Goal: Task Accomplishment & Management: Complete application form

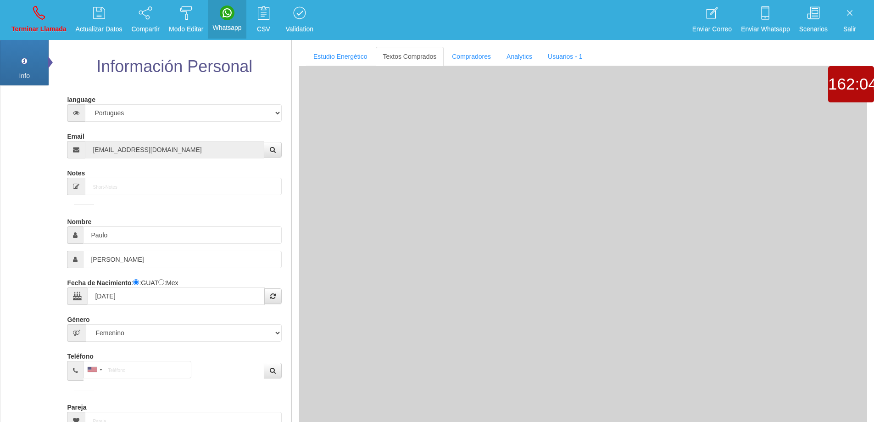
select select "2"
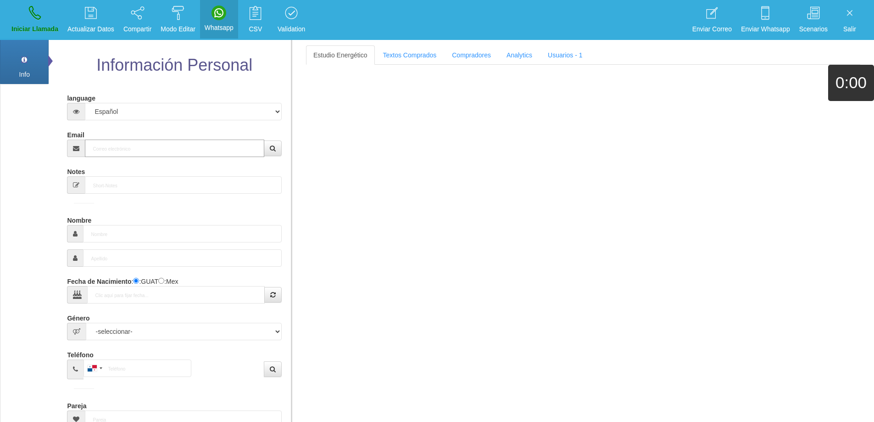
drag, startPoint x: 148, startPoint y: 146, endPoint x: 177, endPoint y: 143, distance: 29.0
click at [163, 144] on input "Email" at bounding box center [174, 148] width 179 height 17
paste input "[PERSON_NAME][EMAIL_ADDRESS][PERSON_NAME][DOMAIN_NAME]"
type input "[PERSON_NAME][EMAIL_ADDRESS][PERSON_NAME][DOMAIN_NAME]"
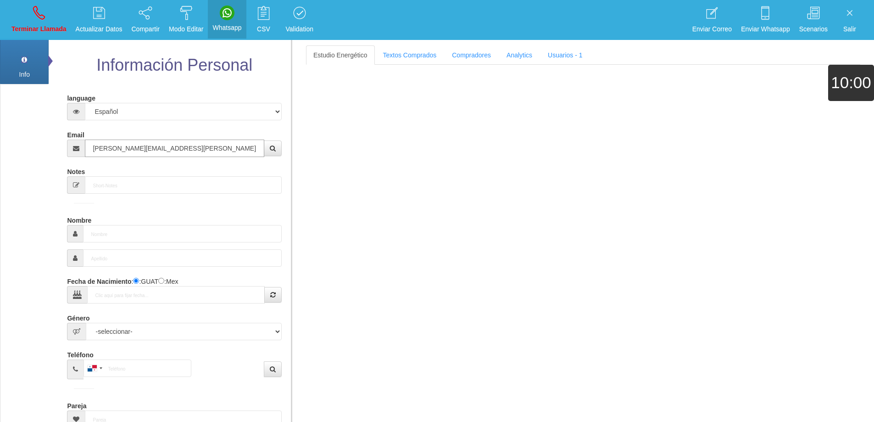
type input "[DATE]"
select select "4"
type input "Comprador bajo"
type input "[PERSON_NAME]"
select select "2"
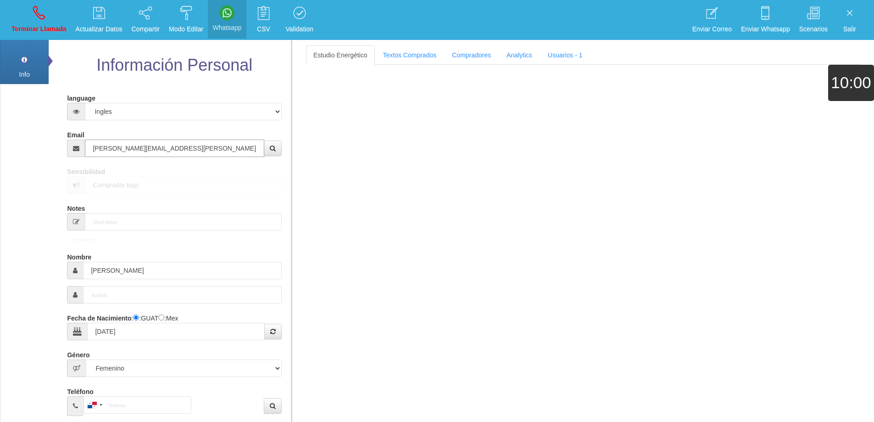
type input "[PERSON_NAME][EMAIL_ADDRESS][PERSON_NAME][DOMAIN_NAME]"
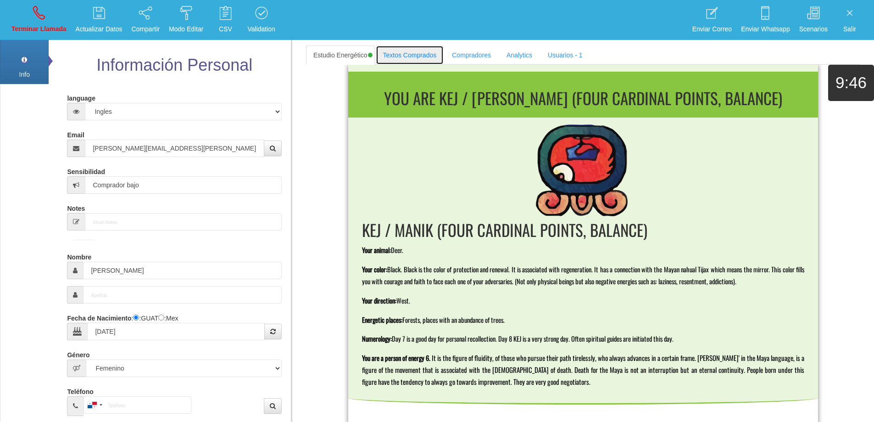
click at [394, 52] on link "Textos Comprados" at bounding box center [410, 54] width 68 height 19
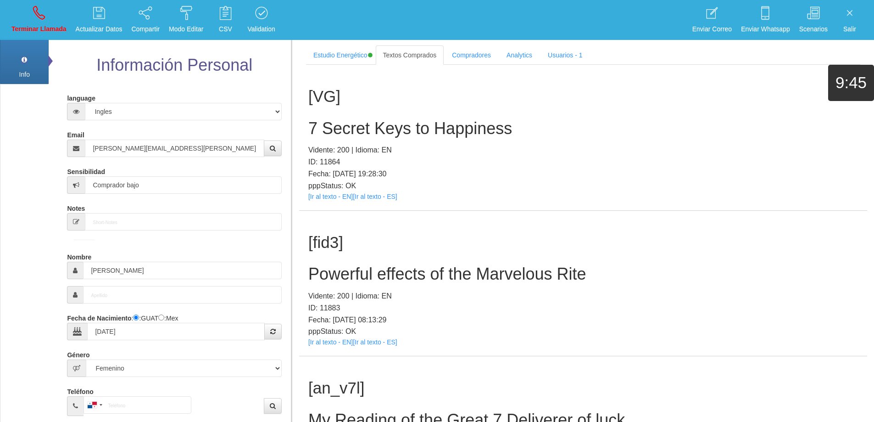
click at [743, 97] on h1 "[VG]" at bounding box center [583, 97] width 550 height 18
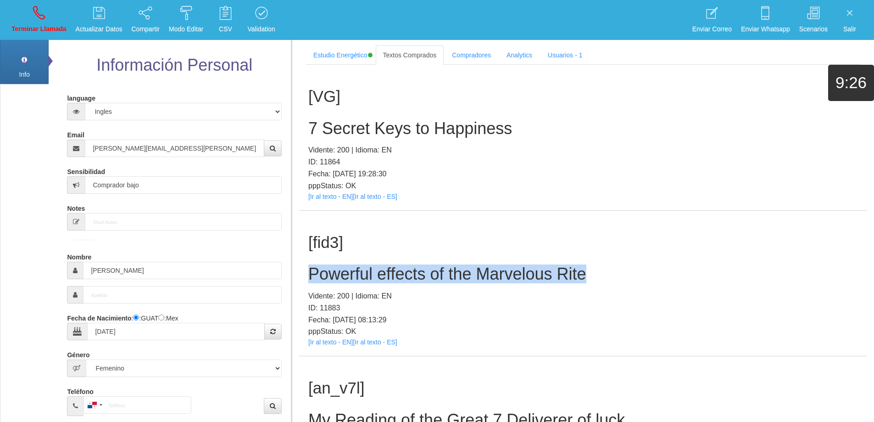
drag, startPoint x: 618, startPoint y: 271, endPoint x: 305, endPoint y: 269, distance: 313.5
click at [305, 269] on div "[fid3] Powerful effects of the Marvelous Rite Vidente: 200 | Idioma: EN ID: 118…" at bounding box center [583, 284] width 568 height 146
copy h2 "Powerful effects of the Marvelous Rite"
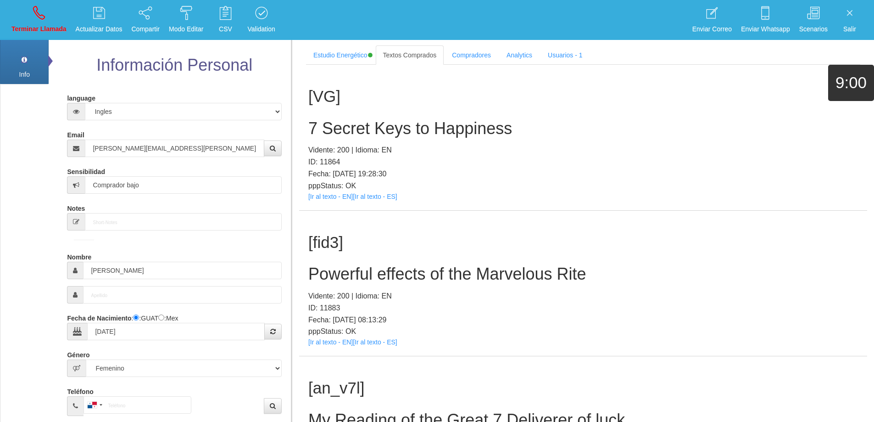
drag, startPoint x: 690, startPoint y: 241, endPoint x: 671, endPoint y: 246, distance: 20.0
click at [690, 241] on h1 "[fid3]" at bounding box center [583, 243] width 550 height 18
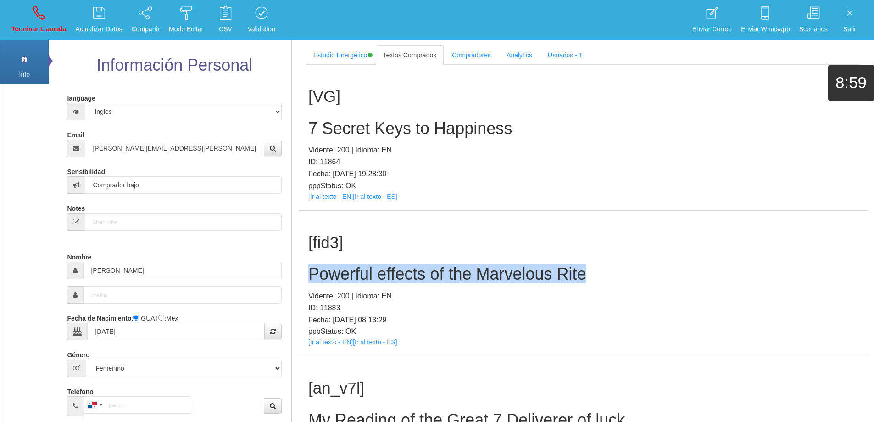
drag, startPoint x: 592, startPoint y: 274, endPoint x: 311, endPoint y: 266, distance: 281.0
click at [311, 266] on h2 "Powerful effects of the Marvelous Rite" at bounding box center [583, 274] width 550 height 18
copy h2 "Powerful effects of the Marvelous Rite"
click at [45, 20] on link "Terminar Llamada" at bounding box center [39, 20] width 62 height 34
select select "0"
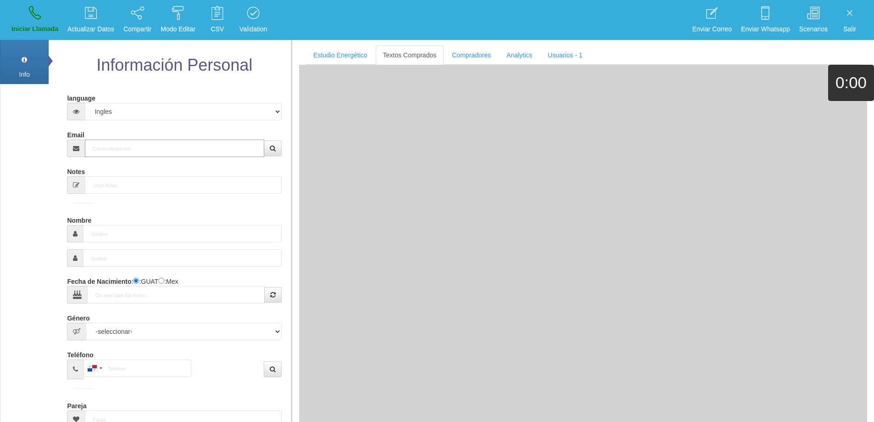
click at [200, 151] on input "Email" at bounding box center [174, 148] width 179 height 17
paste input "[PERSON_NAME][EMAIL_ADDRESS][PERSON_NAME][PERSON_NAME][DOMAIN_NAME]"
type input "[PERSON_NAME][EMAIL_ADDRESS][PERSON_NAME][PERSON_NAME][DOMAIN_NAME]"
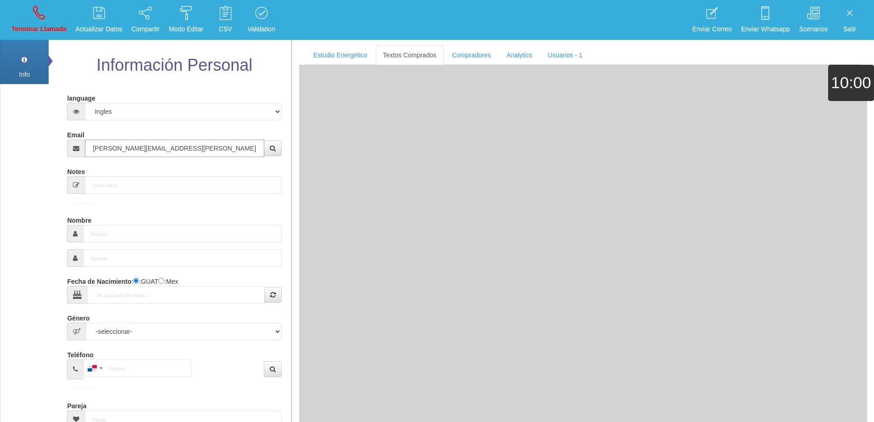
type input "[DATE]"
select select "1"
type input "Excelente Comprador"
type input "[PERSON_NAME]"
select select "1"
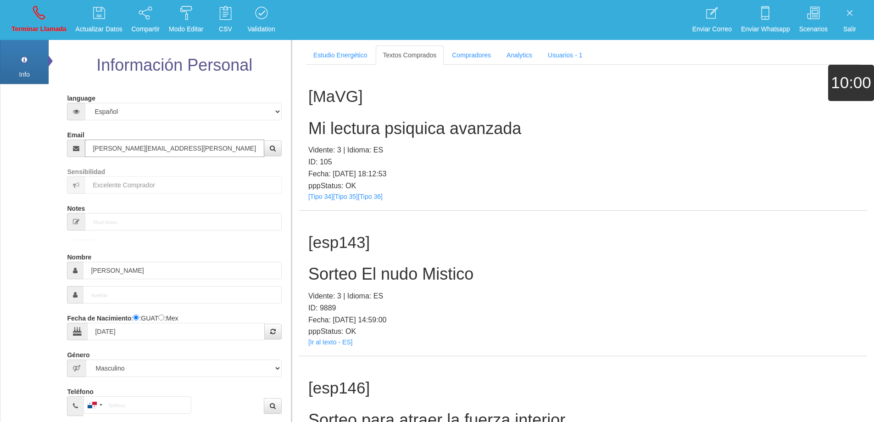
type input "[PERSON_NAME][EMAIL_ADDRESS][PERSON_NAME][PERSON_NAME][DOMAIN_NAME]"
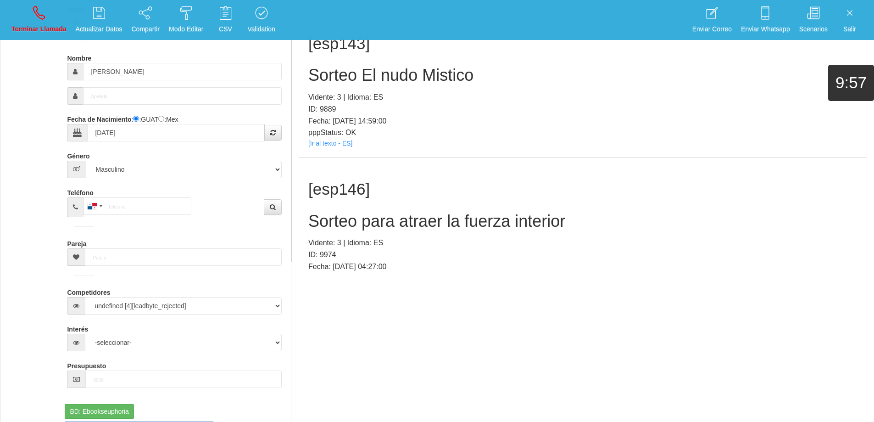
scroll to position [1633, 0]
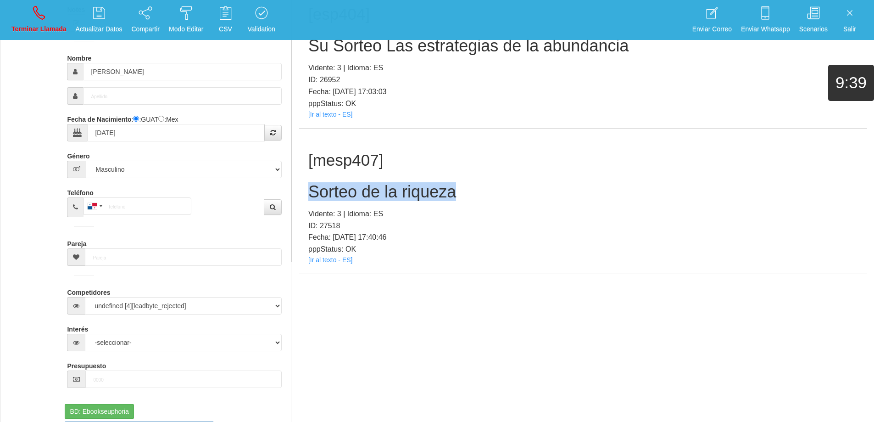
drag, startPoint x: 391, startPoint y: 182, endPoint x: 331, endPoint y: 185, distance: 60.2
click at [305, 189] on div "[mesp407] Sorteo de la riqueza Vidente: 3 | Idioma: ES ID: 27518 Fecha: [DATE] …" at bounding box center [583, 202] width 568 height 146
copy h2 "Sorteo de la riqueza"
click at [527, 219] on p "Vidente: 3 | Idioma: ES" at bounding box center [583, 214] width 550 height 12
drag, startPoint x: 467, startPoint y: 190, endPoint x: 306, endPoint y: 185, distance: 160.7
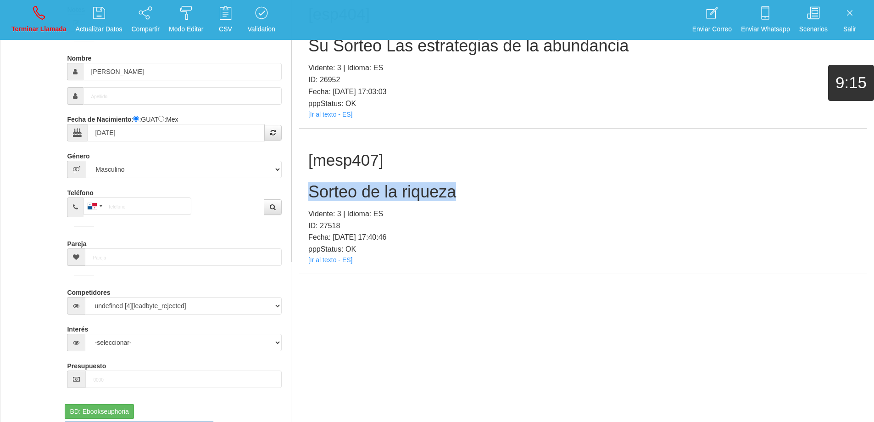
click at [306, 185] on div "[mesp407] Sorteo de la riqueza Vidente: 3 | Idioma: ES ID: 27518 Fecha: [DATE] …" at bounding box center [583, 202] width 568 height 146
copy h2 "Sorteo de la riqueza"
click at [37, 20] on link "Terminar Llamada" at bounding box center [39, 20] width 62 height 34
select select "0"
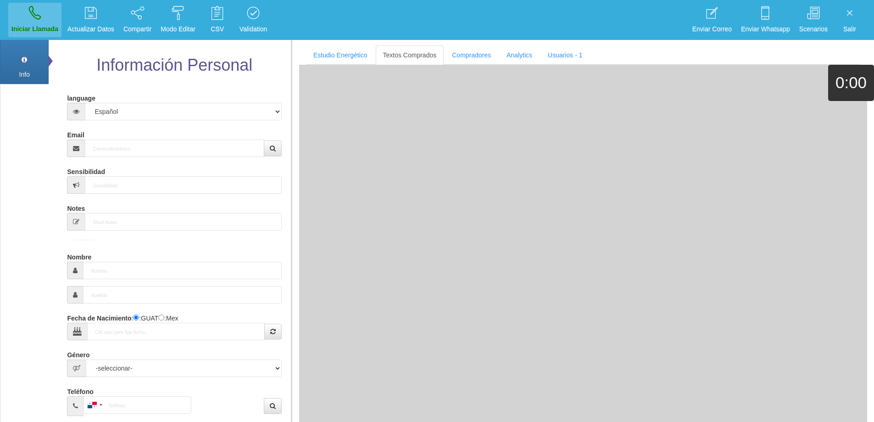
scroll to position [0, 0]
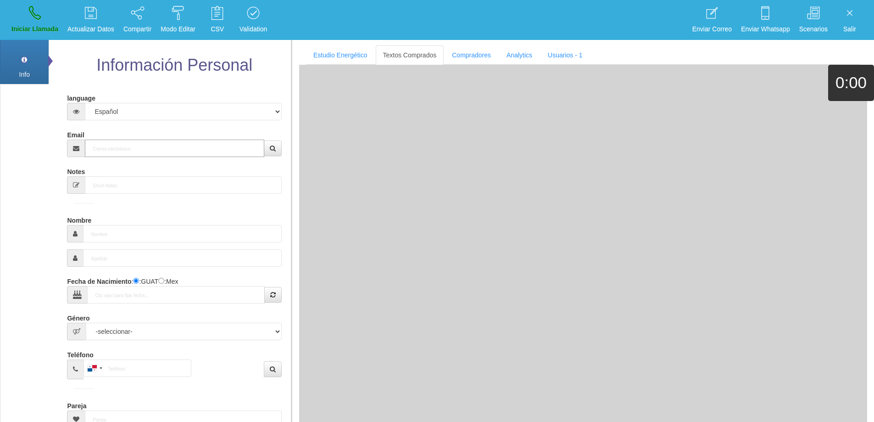
drag, startPoint x: 134, startPoint y: 147, endPoint x: 201, endPoint y: 146, distance: 66.6
click at [139, 146] on input "Email" at bounding box center [174, 148] width 179 height 17
paste input "[EMAIL_ADDRESS][DOMAIN_NAME]"
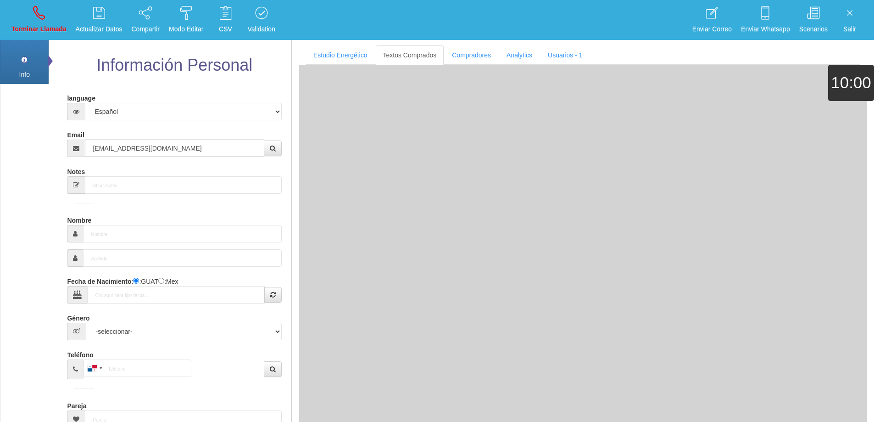
type input "[EMAIL_ADDRESS][DOMAIN_NAME]"
type input "21 Mayo 1961"
select select "4"
type input "Comprador bajo"
type input "[PERSON_NAME]"
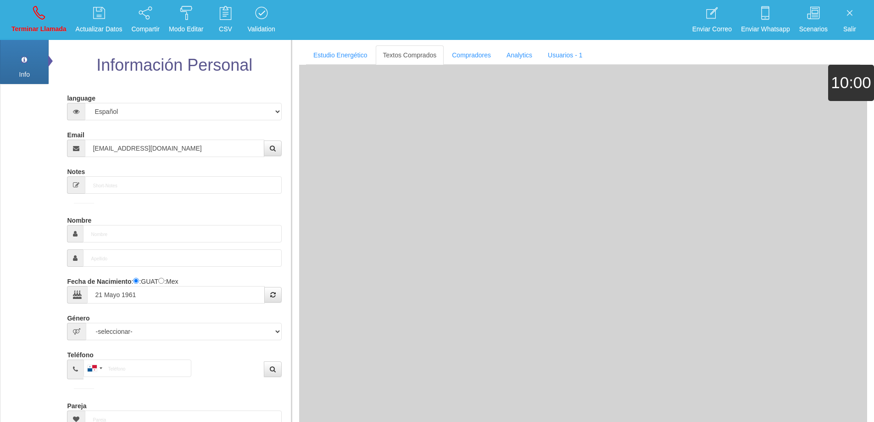
select select "2"
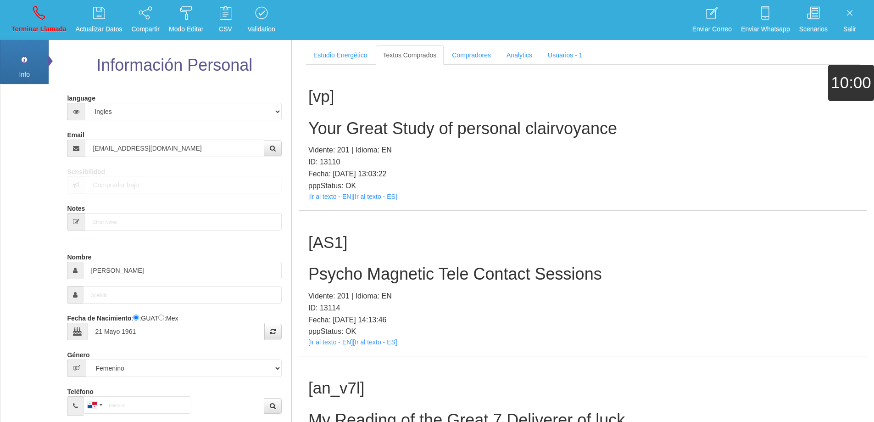
scroll to position [321, 0]
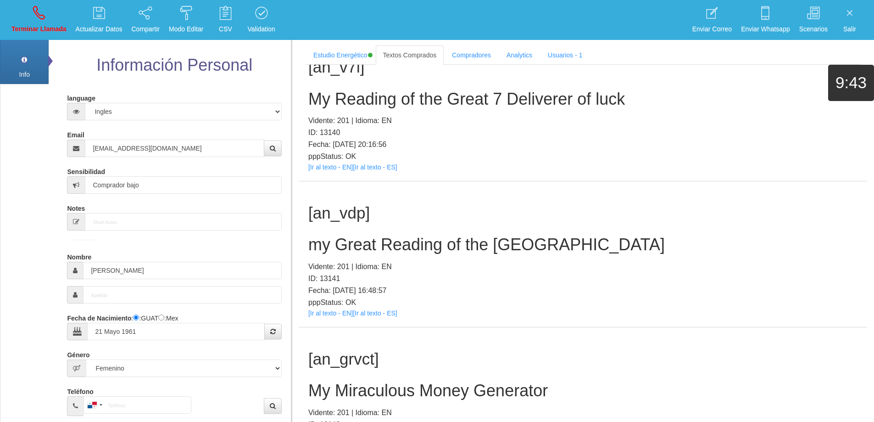
click at [427, 248] on h2 "my Great Reading of the [GEOGRAPHIC_DATA]" at bounding box center [583, 244] width 550 height 18
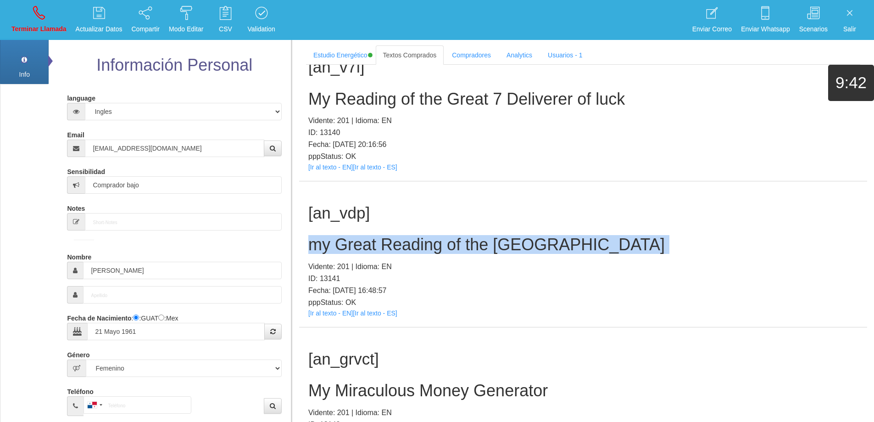
click at [427, 248] on h2 "my Great Reading of the [GEOGRAPHIC_DATA]" at bounding box center [583, 244] width 550 height 18
copy h2 "my Great Reading of the [GEOGRAPHIC_DATA]"
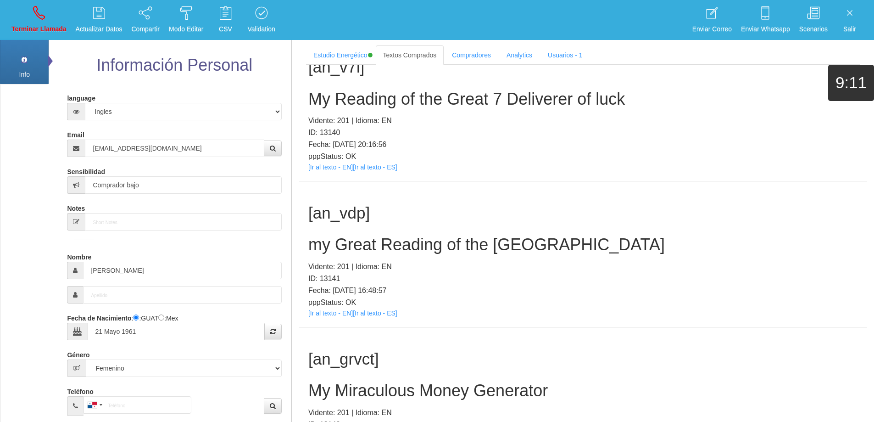
click at [644, 268] on p "Vidente: 201 | Idioma: EN" at bounding box center [583, 267] width 550 height 12
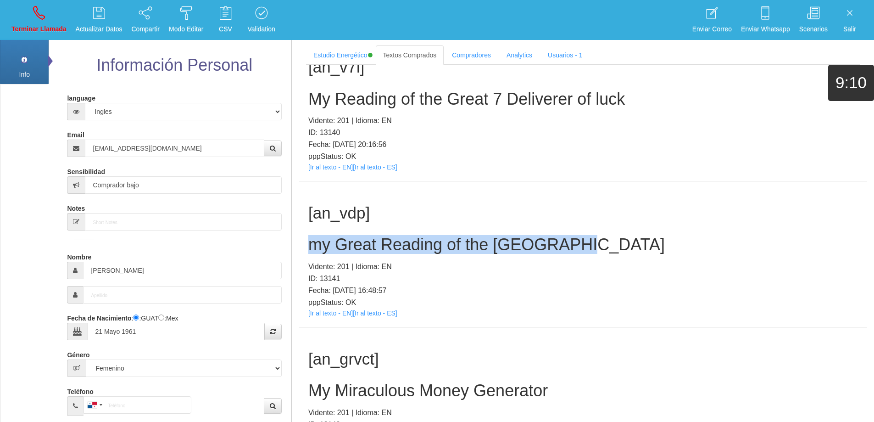
drag, startPoint x: 575, startPoint y: 246, endPoint x: 308, endPoint y: 246, distance: 267.1
click at [308, 246] on div "[an_vdp] my Great Reading of the Providence Vidente: 201 | Idioma: EN ID: 13141…" at bounding box center [583, 254] width 568 height 146
copy h2 "my Great Reading of the [GEOGRAPHIC_DATA]"
click at [47, 16] on link "Terminar Llamada" at bounding box center [39, 20] width 62 height 34
select select "0"
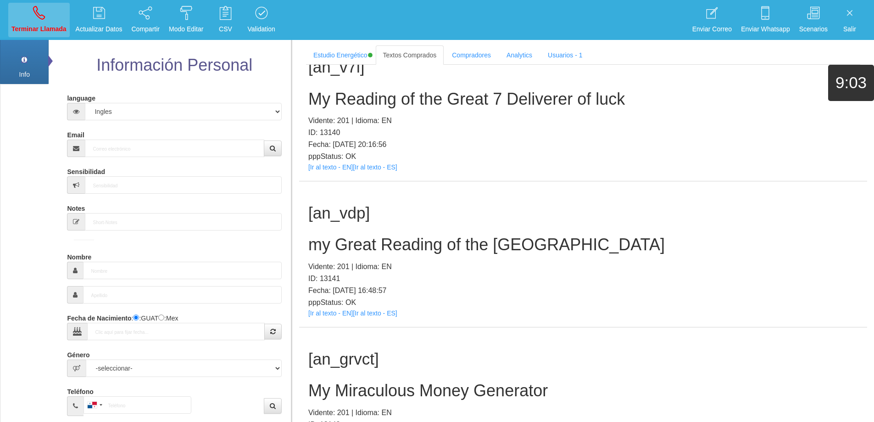
scroll to position [0, 0]
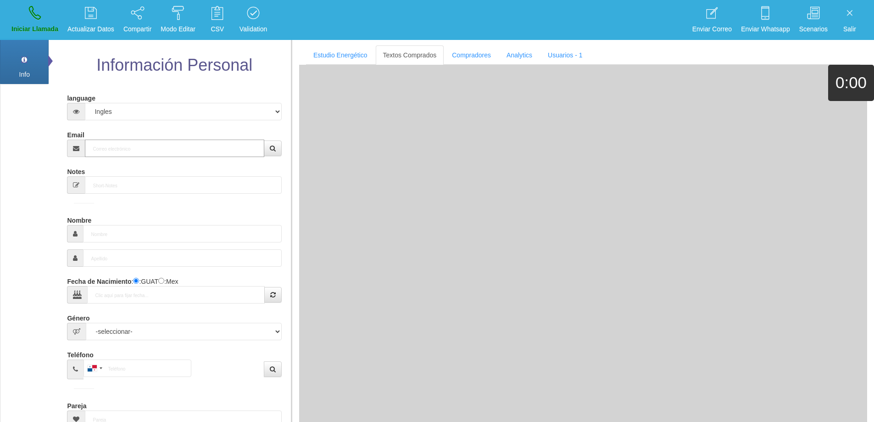
drag, startPoint x: 177, startPoint y: 147, endPoint x: 182, endPoint y: 144, distance: 5.6
click at [178, 146] on input "Email" at bounding box center [174, 148] width 179 height 17
paste input "[EMAIL_ADDRESS][DOMAIN_NAME]"
type input "[EMAIL_ADDRESS][DOMAIN_NAME]"
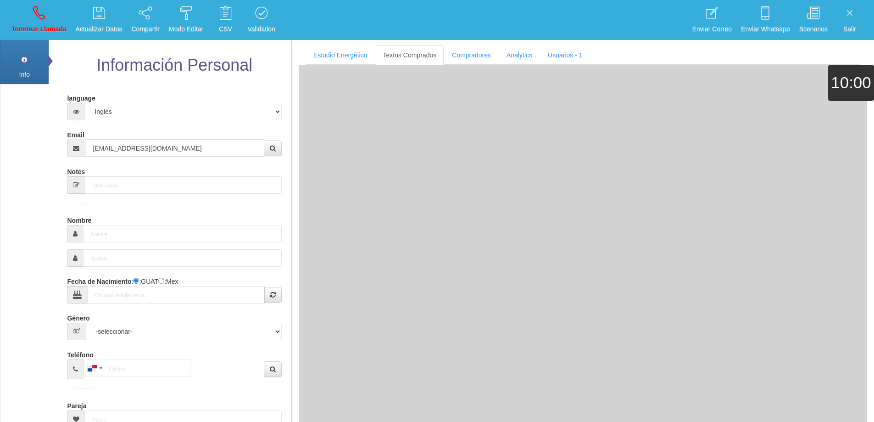
type input "[DATE]"
type input "Comprador bajo"
type input "[PERSON_NAME]"
select select "1"
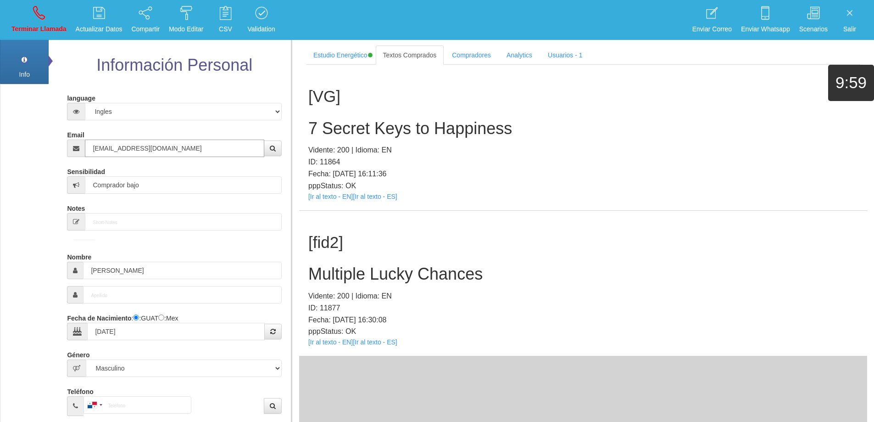
type input "[EMAIL_ADDRESS][DOMAIN_NAME]"
drag, startPoint x: 494, startPoint y: 273, endPoint x: 302, endPoint y: 266, distance: 192.9
click at [302, 266] on div "[fid2] Multiple Lucky Chances Vidente: 200 | Idioma: EN ID: 11877 Fecha: [DATE]…" at bounding box center [583, 284] width 568 height 146
copy h2 "Multiple Lucky Chances"
click at [549, 274] on h2 "Multiple Lucky Chances" at bounding box center [583, 274] width 550 height 18
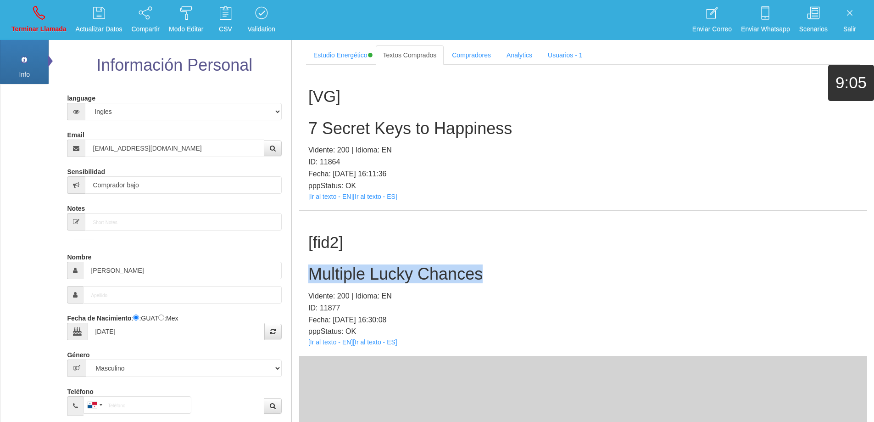
drag, startPoint x: 504, startPoint y: 274, endPoint x: 301, endPoint y: 282, distance: 203.5
click at [301, 282] on div "[fid2] Multiple Lucky Chances Vidente: 200 | Idioma: EN ID: 11877 Fecha: [DATE]…" at bounding box center [583, 284] width 568 height 146
copy h2 "Multiple Lucky Chances"
click at [28, 26] on p "Terminar Llamada" at bounding box center [38, 29] width 55 height 11
select select "0"
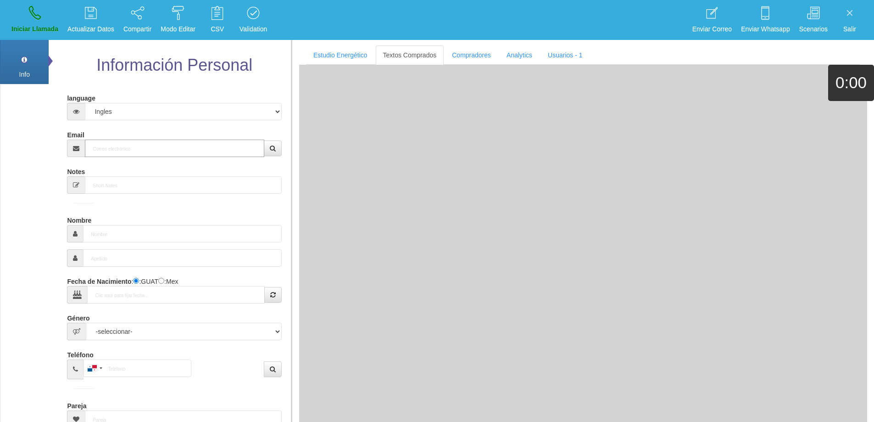
drag, startPoint x: 137, startPoint y: 151, endPoint x: 179, endPoint y: 150, distance: 42.2
click at [141, 150] on input "Email" at bounding box center [174, 148] width 179 height 17
paste input "[EMAIL_ADDRESS][DOMAIN_NAME]"
type input "[EMAIL_ADDRESS][DOMAIN_NAME]"
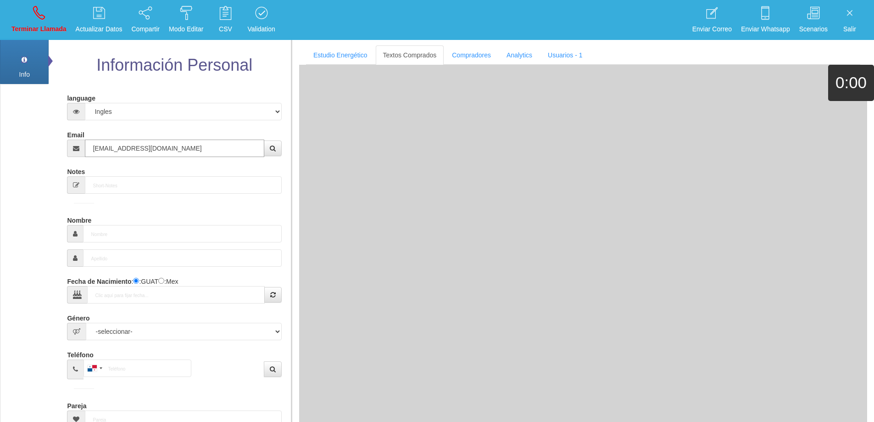
type input "28 Ene 1949"
type input "Comprador simple"
type input "[PERSON_NAME]"
select select "2"
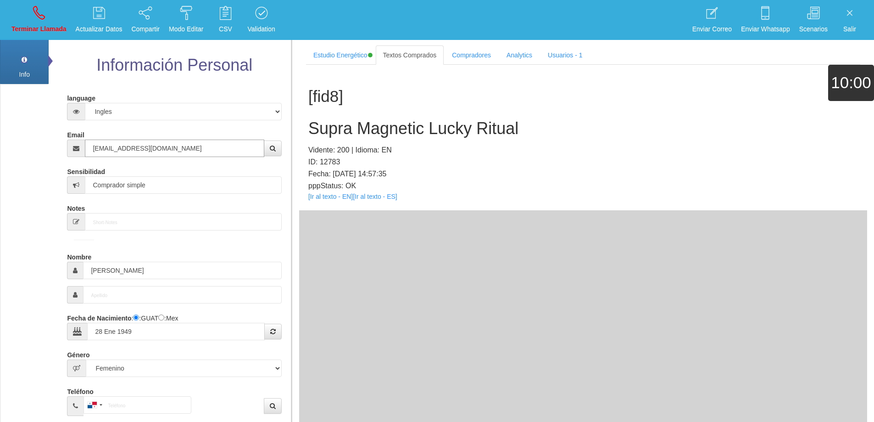
type input "[EMAIL_ADDRESS][DOMAIN_NAME]"
drag, startPoint x: 71, startPoint y: 258, endPoint x: 65, endPoint y: 255, distance: 7.0
click at [65, 255] on div "language Español Portugues [PERSON_NAME] Email [EMAIL_ADDRESS][DOMAIN_NAME] Sen…" at bounding box center [174, 341] width 219 height 521
click at [415, 118] on div "[fid8] Supra Magnetic Lucky Ritual Vidente: 200 | Idioma: EN ID: 12783 Fecha: […" at bounding box center [583, 138] width 568 height 146
click at [421, 131] on h2 "Supra Magnetic Lucky Ritual" at bounding box center [583, 128] width 550 height 18
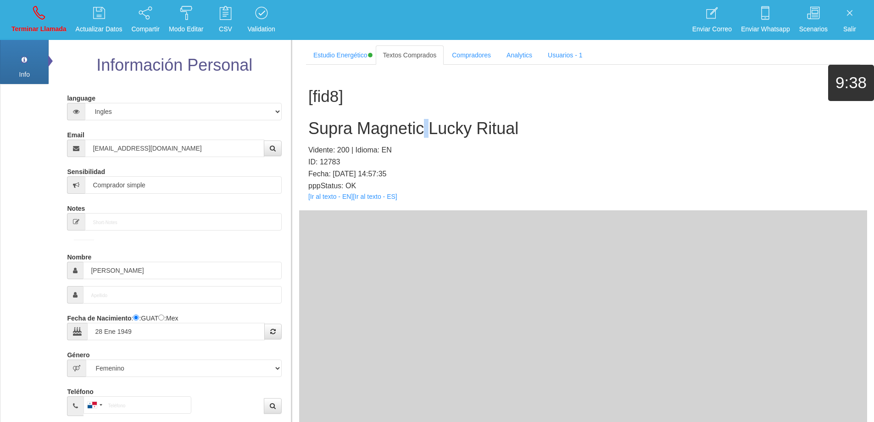
click at [421, 131] on h2 "Supra Magnetic Lucky Ritual" at bounding box center [583, 128] width 550 height 18
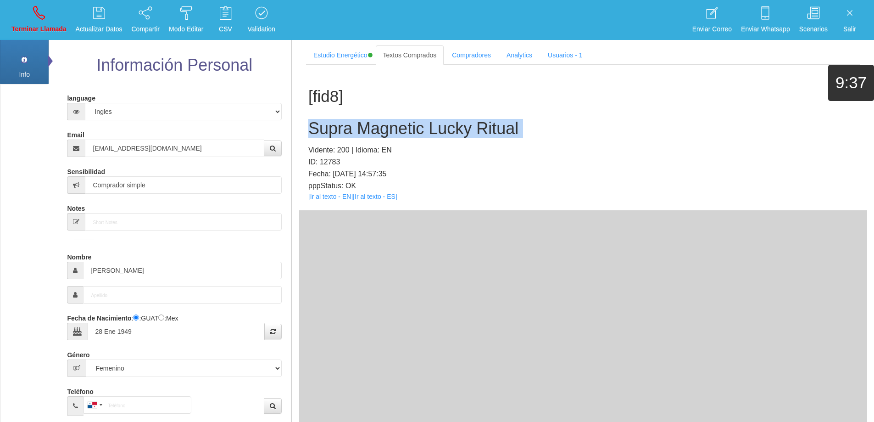
click at [421, 131] on h2 "Supra Magnetic Lucky Ritual" at bounding box center [583, 128] width 550 height 18
copy h2 "Supra Magnetic Lucky Ritual"
click at [537, 123] on h2 "Supra Magnetic Lucky Ritual" at bounding box center [583, 128] width 550 height 18
copy h2 "Supra Magnetic Lucky Ritual"
click at [28, 15] on link "Terminar Llamada" at bounding box center [39, 20] width 62 height 34
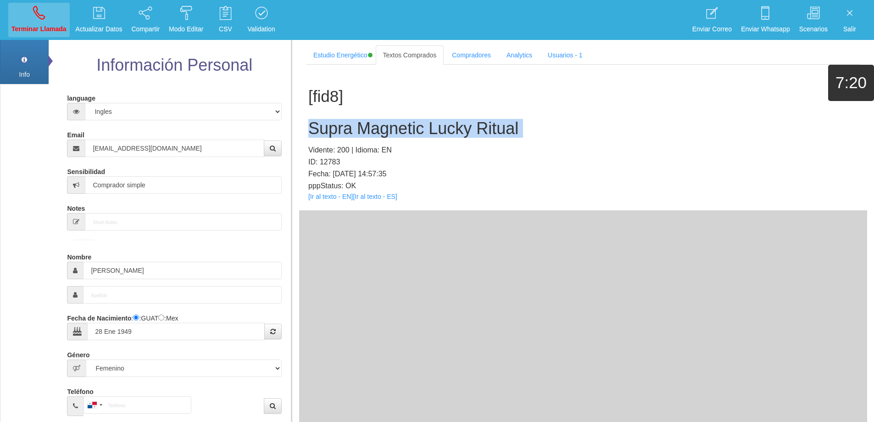
select select "0"
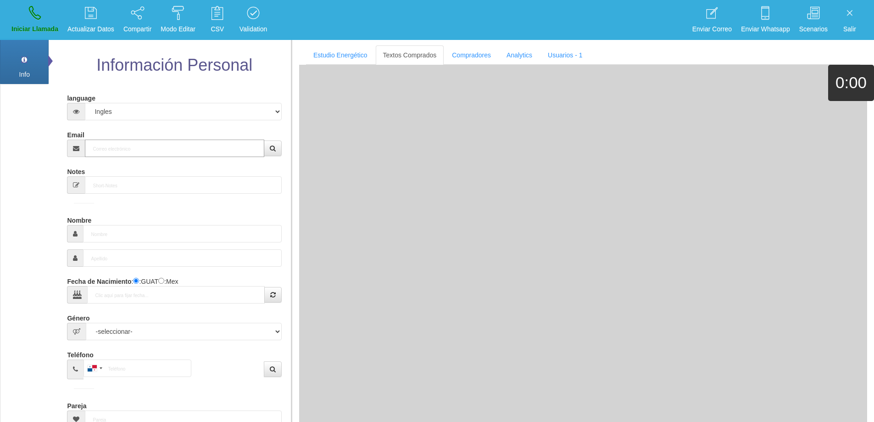
drag, startPoint x: 227, startPoint y: 150, endPoint x: 237, endPoint y: 135, distance: 18.2
click at [231, 144] on input "Email" at bounding box center [174, 148] width 179 height 17
paste input "[EMAIL_ADDRESS][DOMAIN_NAME]"
type input "[EMAIL_ADDRESS][DOMAIN_NAME]"
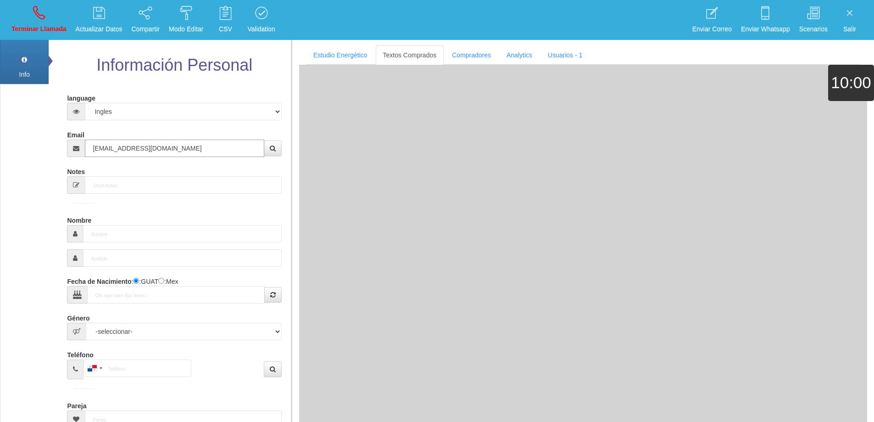
type input "9 Ago 1978"
select select "1"
type input "Excelente Comprador"
type input "[PERSON_NAME]"
select select "1"
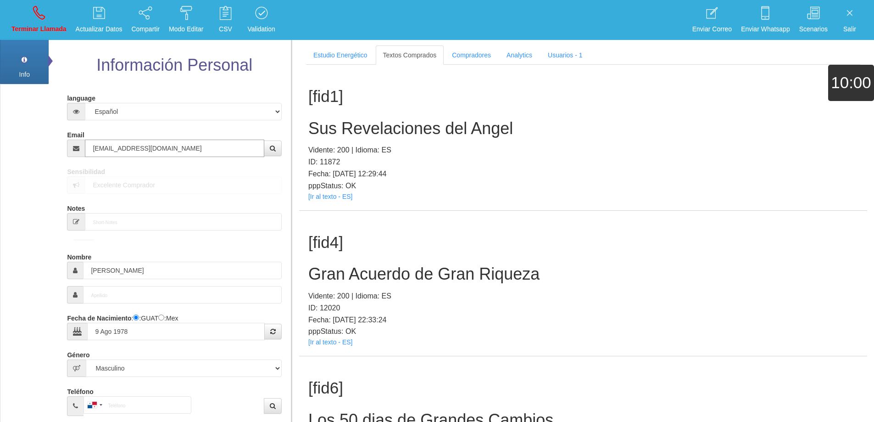
type input "[EMAIL_ADDRESS][DOMAIN_NAME]"
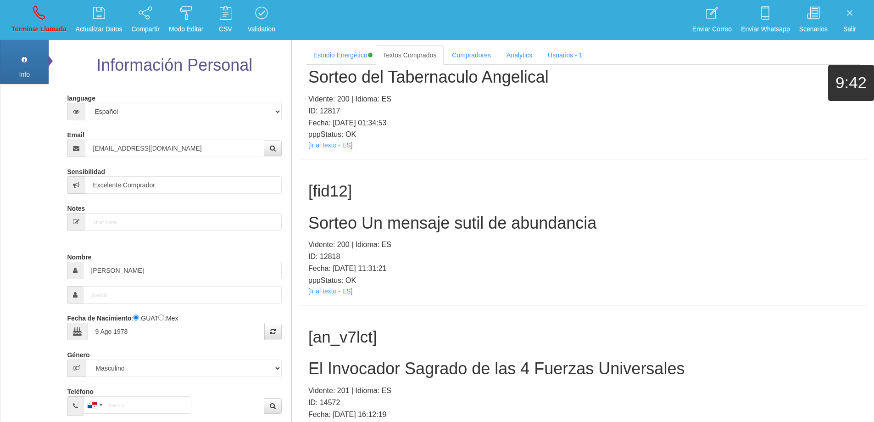
click at [405, 220] on h2 "Sorteo Un mensaje sutil de abundancia" at bounding box center [583, 223] width 550 height 18
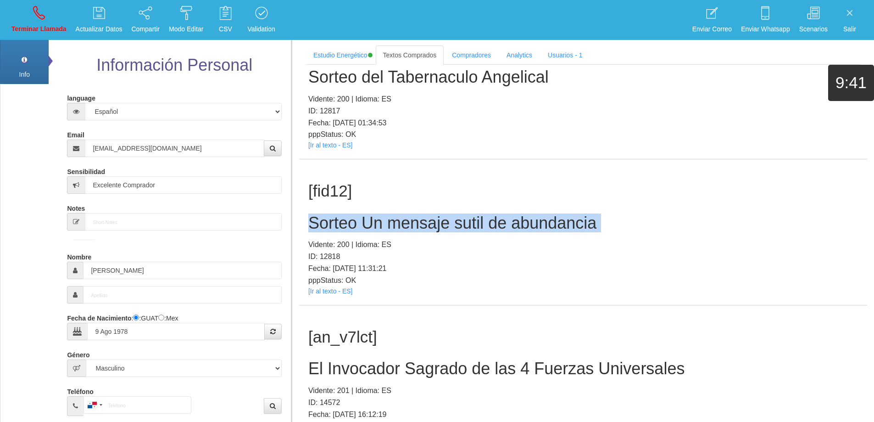
click at [405, 220] on h2 "Sorteo Un mensaje sutil de abundancia" at bounding box center [583, 223] width 550 height 18
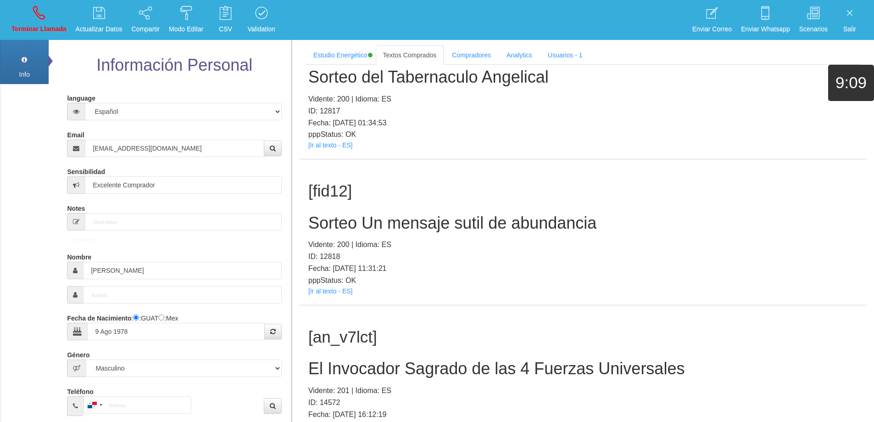
drag, startPoint x: 650, startPoint y: 270, endPoint x: 623, endPoint y: 246, distance: 36.4
click at [650, 270] on p "Fecha: [DATE] 11:31:21" at bounding box center [583, 269] width 550 height 12
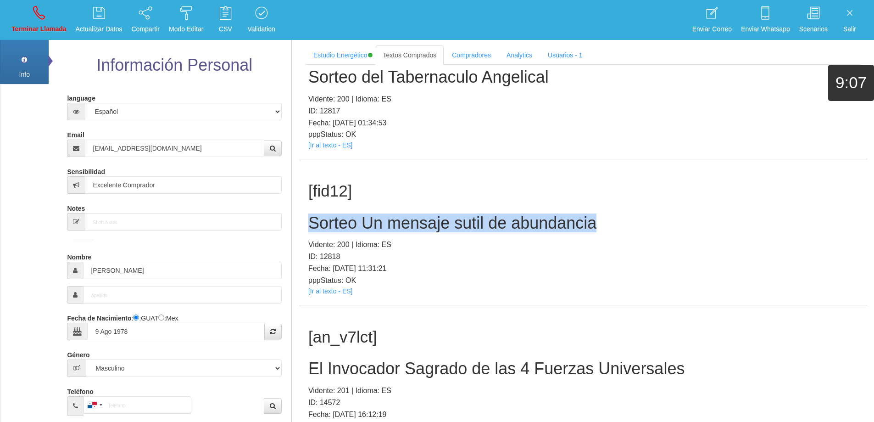
drag, startPoint x: 609, startPoint y: 228, endPoint x: 295, endPoint y: 223, distance: 314.0
click at [295, 223] on section "Estudio Energético Realizar Pago Textos Comprados Compradores Analytics Usuario…" at bounding box center [582, 250] width 583 height 422
click at [40, 23] on link "Terminar Llamada" at bounding box center [39, 20] width 62 height 34
select select "0"
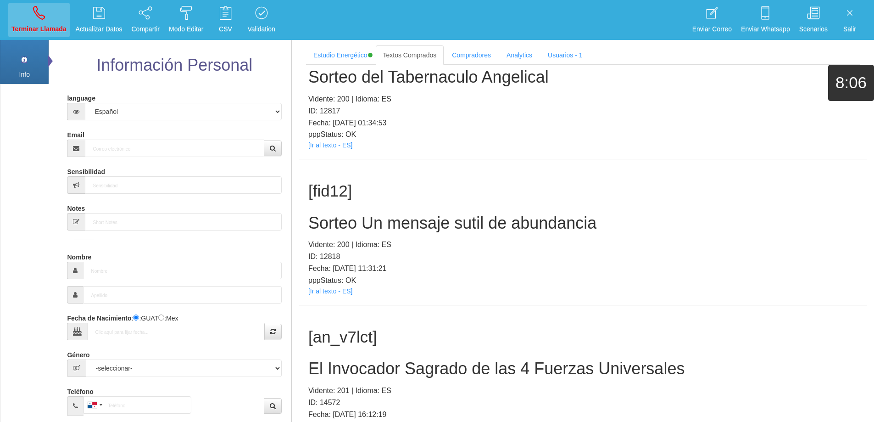
scroll to position [0, 0]
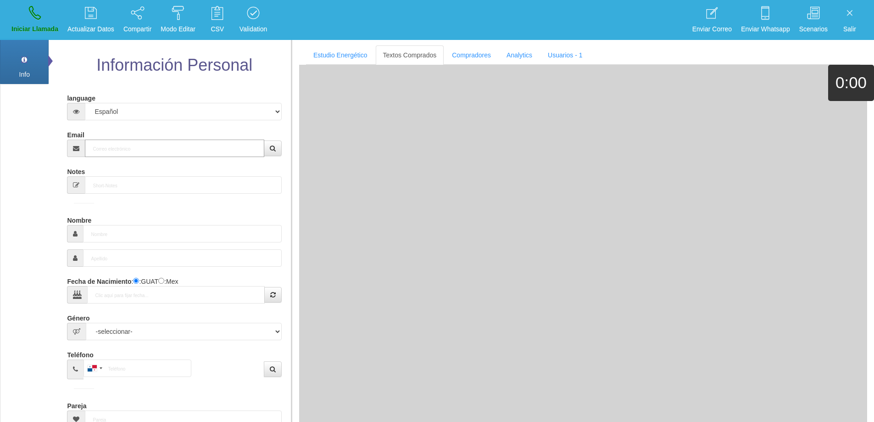
drag, startPoint x: 135, startPoint y: 153, endPoint x: 235, endPoint y: 142, distance: 99.8
click at [145, 151] on input "Email" at bounding box center [174, 148] width 179 height 17
paste input "[EMAIL_ADDRESS][DOMAIN_NAME]"
type input "[EMAIL_ADDRESS][DOMAIN_NAME]"
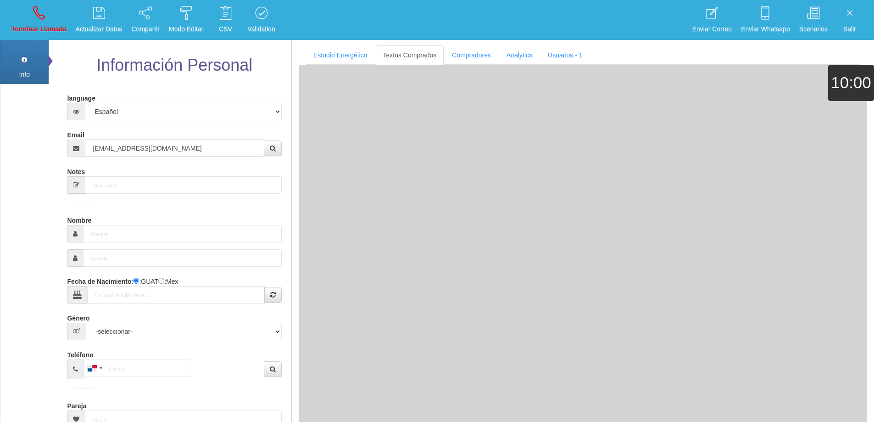
type input "8 Ene 1971"
select select "4"
type input "Excelente Comprador"
type input "[PERSON_NAME]"
select select "1"
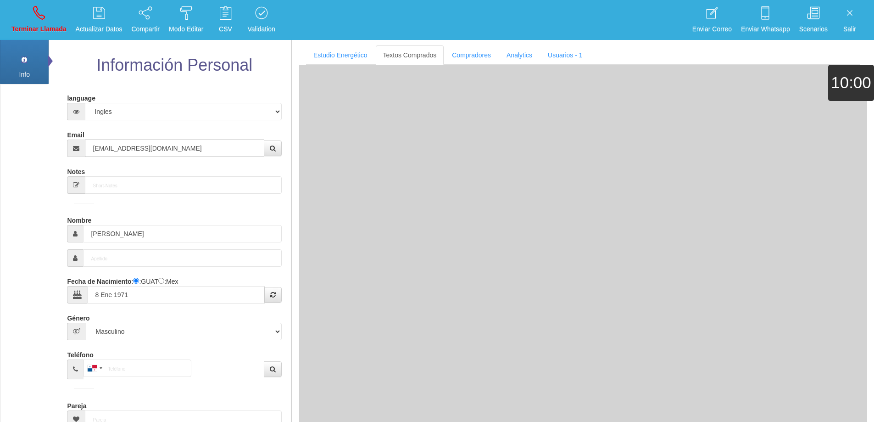
type input "[EMAIL_ADDRESS][DOMAIN_NAME]"
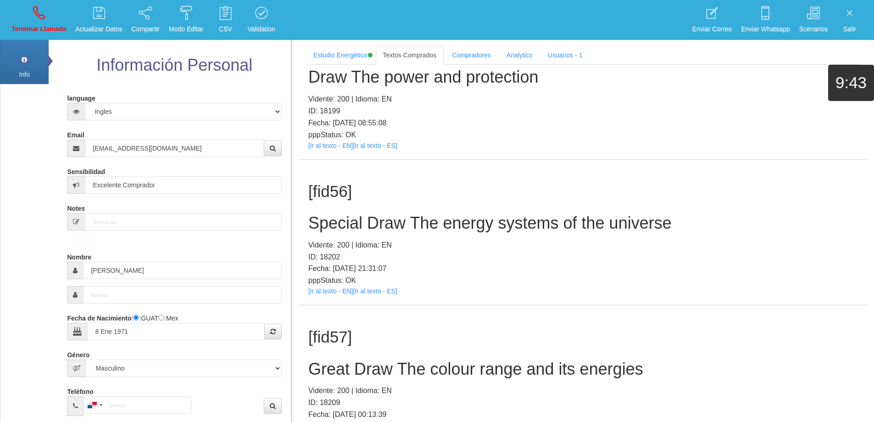
scroll to position [6512, 0]
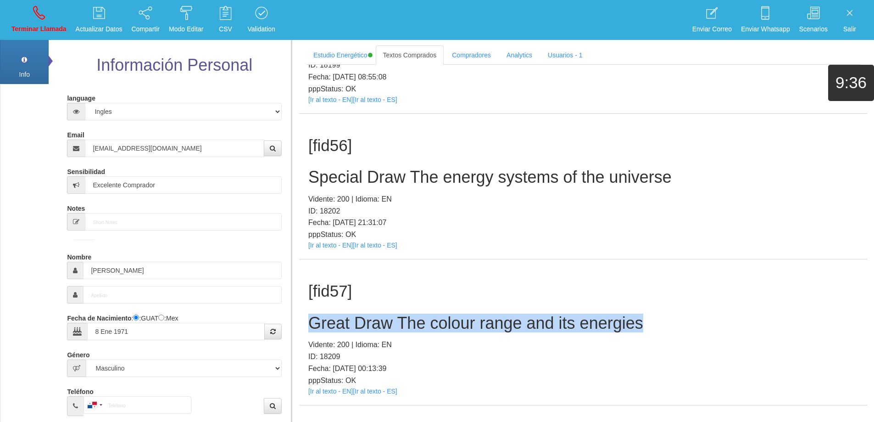
drag, startPoint x: 646, startPoint y: 323, endPoint x: 312, endPoint y: 325, distance: 334.2
click at [312, 325] on h2 "Great Draw The colour range and its energies" at bounding box center [583, 323] width 550 height 18
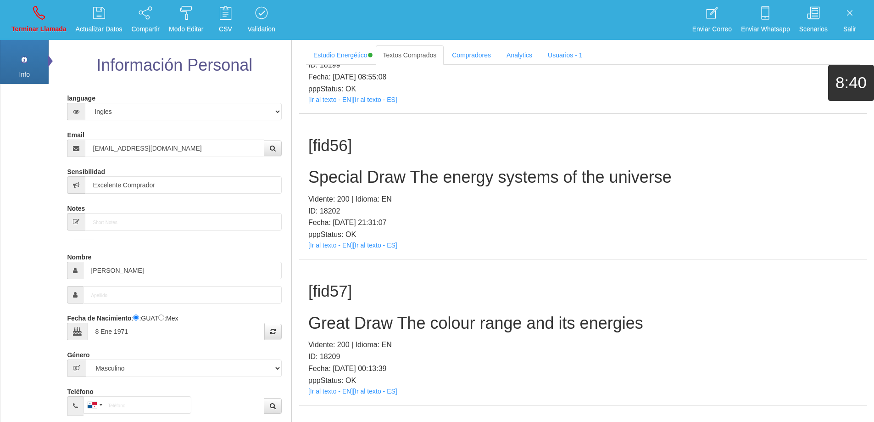
click at [410, 174] on h2 "Special Draw The energy systems of the universe" at bounding box center [583, 177] width 550 height 18
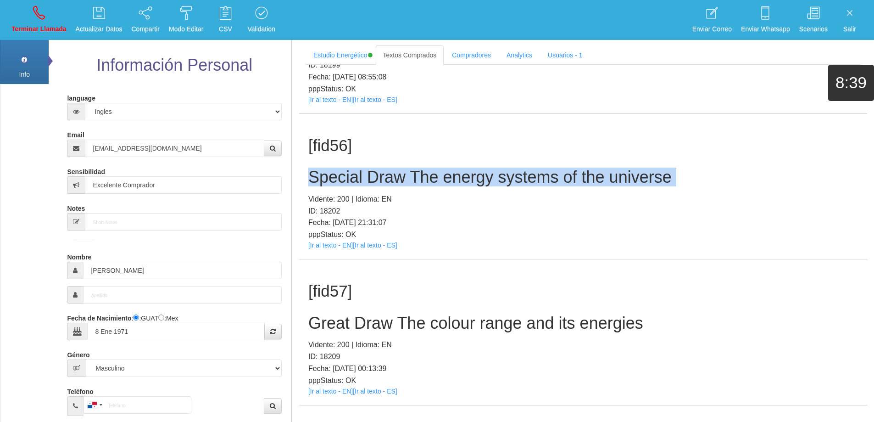
click at [410, 174] on h2 "Special Draw The energy systems of the universe" at bounding box center [583, 177] width 550 height 18
click at [491, 180] on h2 "Special Draw The energy systems of the universe" at bounding box center [583, 177] width 550 height 18
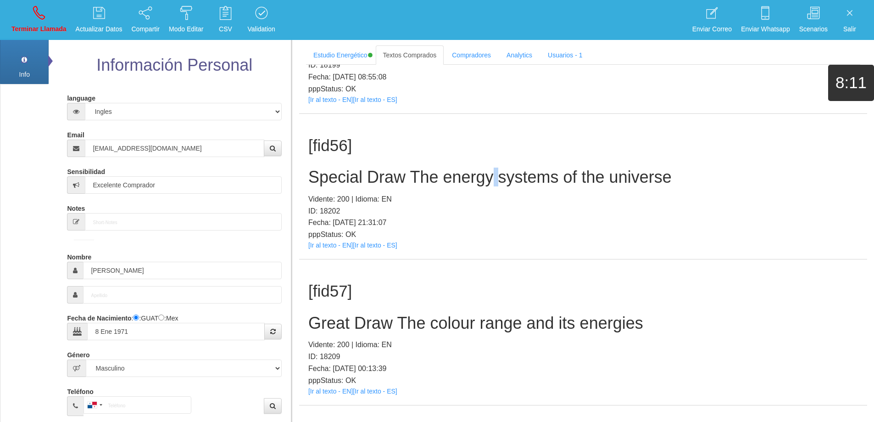
click at [491, 180] on h2 "Special Draw The energy systems of the universe" at bounding box center [583, 177] width 550 height 18
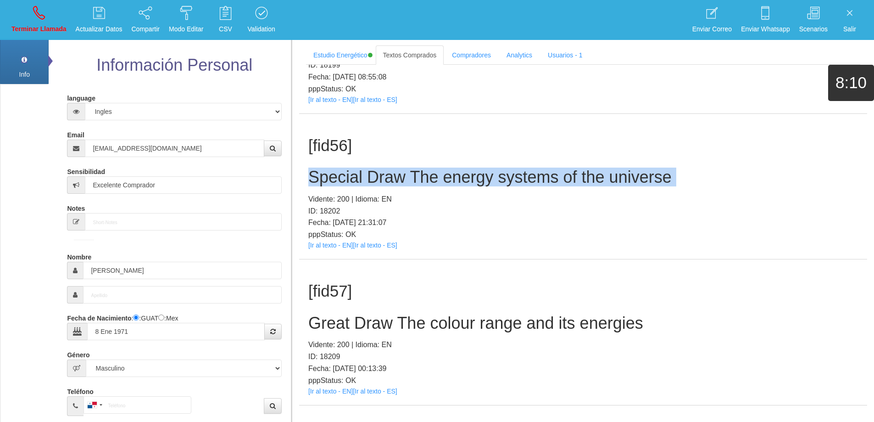
click at [491, 180] on h2 "Special Draw The energy systems of the universe" at bounding box center [583, 177] width 550 height 18
click at [33, 14] on icon at bounding box center [39, 13] width 12 height 15
select select "0"
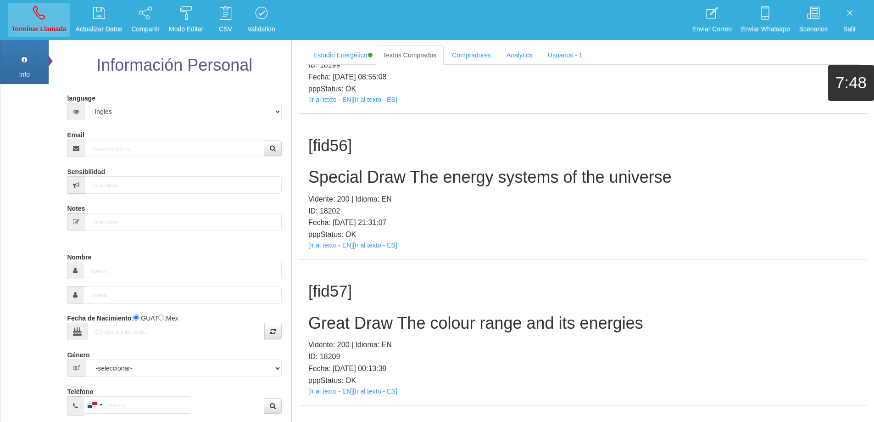
scroll to position [0, 0]
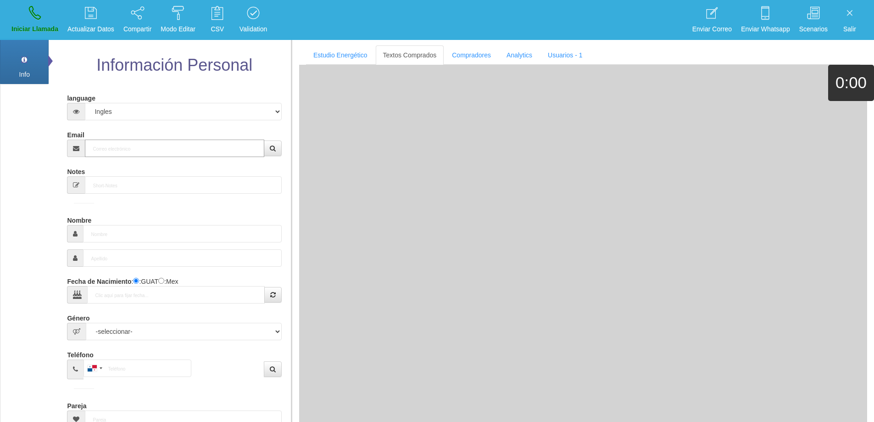
drag, startPoint x: 158, startPoint y: 153, endPoint x: 198, endPoint y: 146, distance: 40.1
click at [166, 151] on input "Email" at bounding box center [174, 148] width 179 height 17
paste input "[EMAIL_ADDRESS][DOMAIN_NAME]"
type input "[EMAIL_ADDRESS][DOMAIN_NAME]"
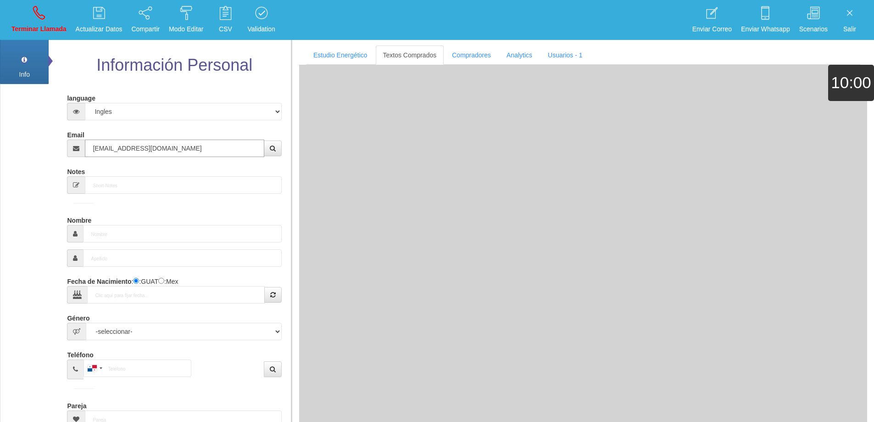
type input "[DATE]"
type input "Comprador bajo"
type input "[PERSON_NAME]"
select select "2"
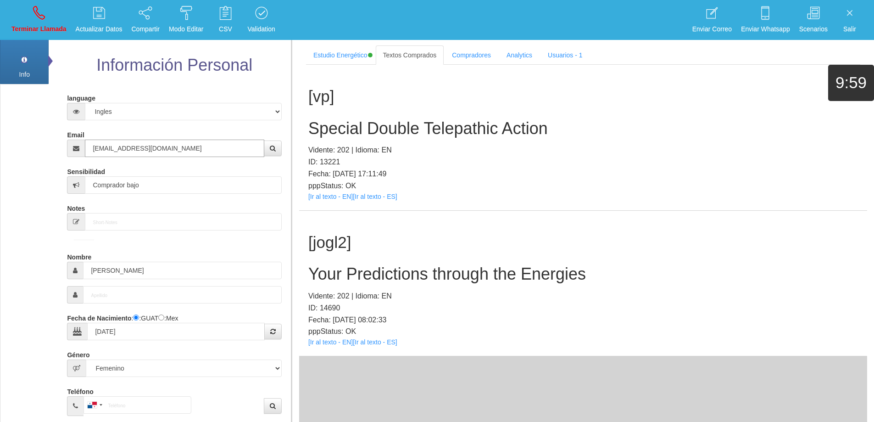
type input "[EMAIL_ADDRESS][DOMAIN_NAME]"
click at [437, 125] on h2 "Special Double Telepathic Action" at bounding box center [583, 128] width 550 height 18
click at [437, 124] on h2 "Special Double Telepathic Action" at bounding box center [583, 128] width 550 height 18
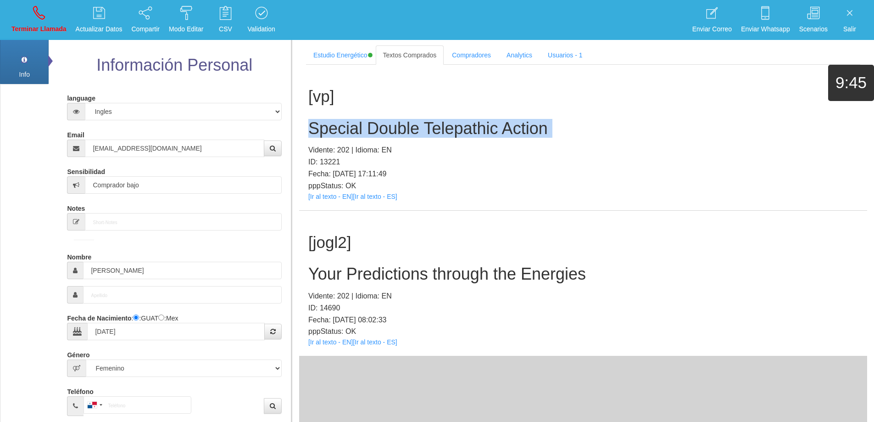
click at [437, 124] on h2 "Special Double Telepathic Action" at bounding box center [583, 128] width 550 height 18
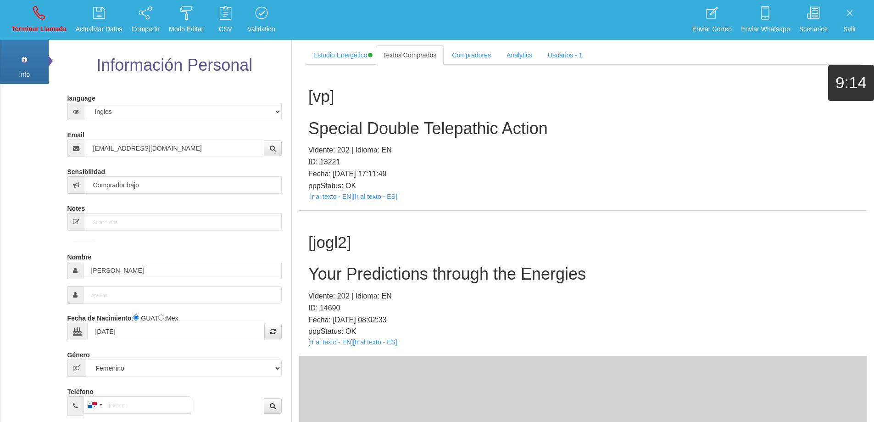
click at [500, 161] on p "ID: 13221" at bounding box center [583, 162] width 550 height 12
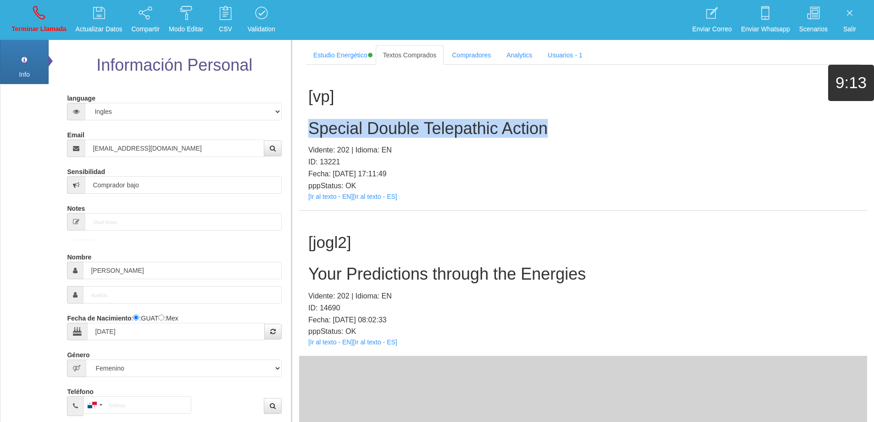
drag, startPoint x: 550, startPoint y: 129, endPoint x: 308, endPoint y: 122, distance: 242.0
click at [308, 122] on h2 "Special Double Telepathic Action" at bounding box center [583, 128] width 550 height 18
click at [49, 11] on link "Terminar Llamada" at bounding box center [39, 20] width 62 height 34
select select "0"
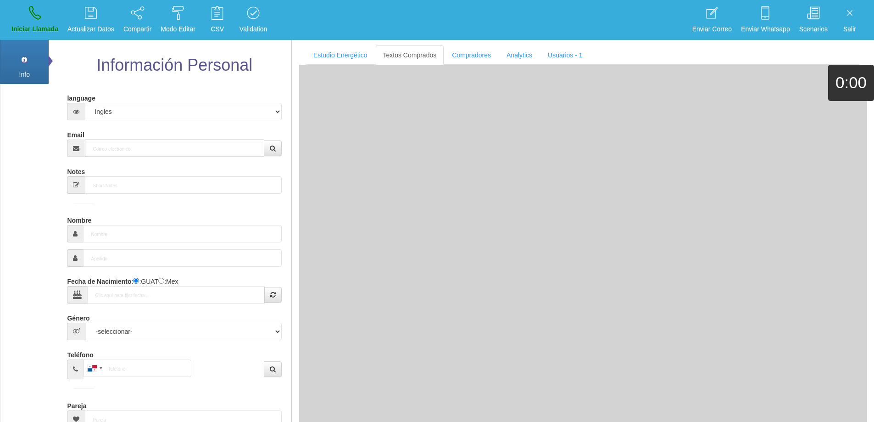
drag, startPoint x: 119, startPoint y: 150, endPoint x: 174, endPoint y: 146, distance: 54.3
click at [132, 147] on input "Email" at bounding box center [174, 148] width 179 height 17
paste input "[EMAIL_ADDRESS][DOMAIN_NAME]"
type input "[EMAIL_ADDRESS][DOMAIN_NAME]"
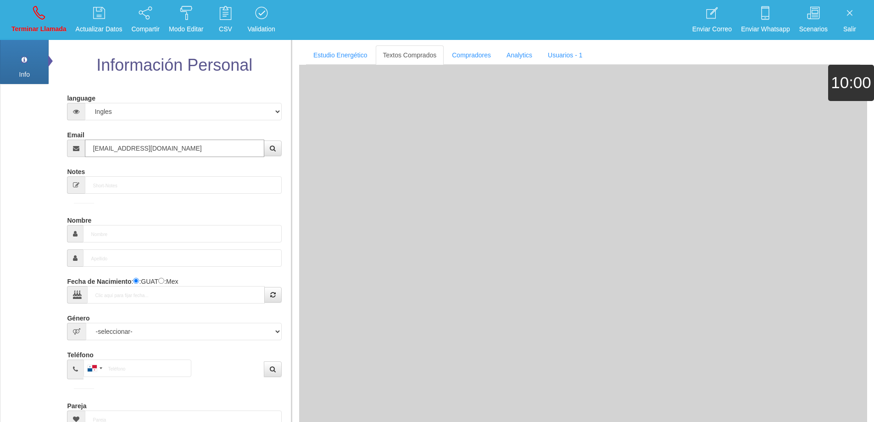
type input "1 Ene 1966"
type input "Buen Comprador"
type input "[PERSON_NAME]"
select select "1"
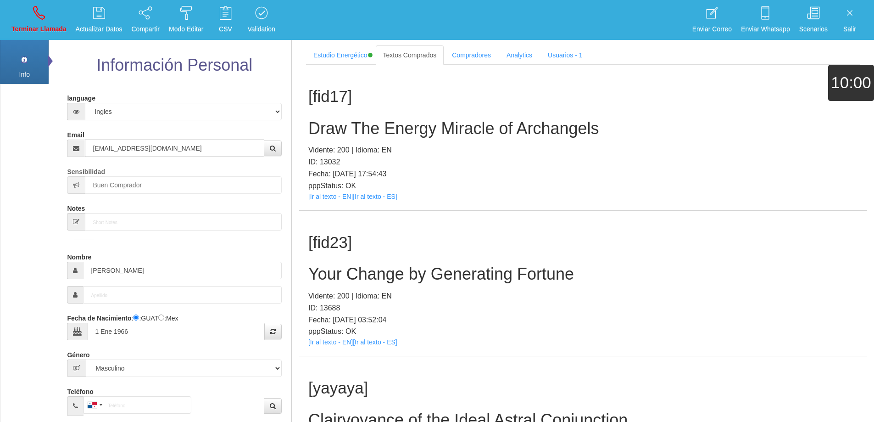
type input "[EMAIL_ADDRESS][DOMAIN_NAME]"
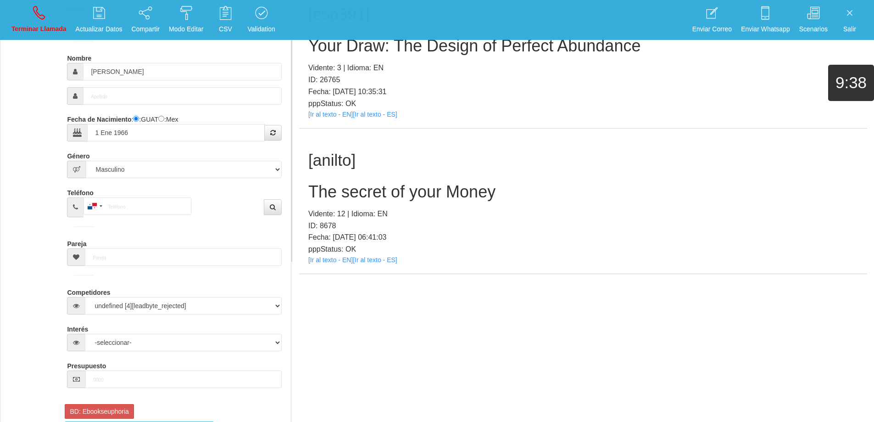
click at [437, 190] on h2 "The secret of your Money" at bounding box center [583, 192] width 550 height 18
click at [524, 202] on div "[[PERSON_NAME]] The secret of your Money Vidente: 12 | Idioma: EN ID: 8678 Fech…" at bounding box center [583, 202] width 568 height 146
drag, startPoint x: 512, startPoint y: 191, endPoint x: 310, endPoint y: 188, distance: 202.5
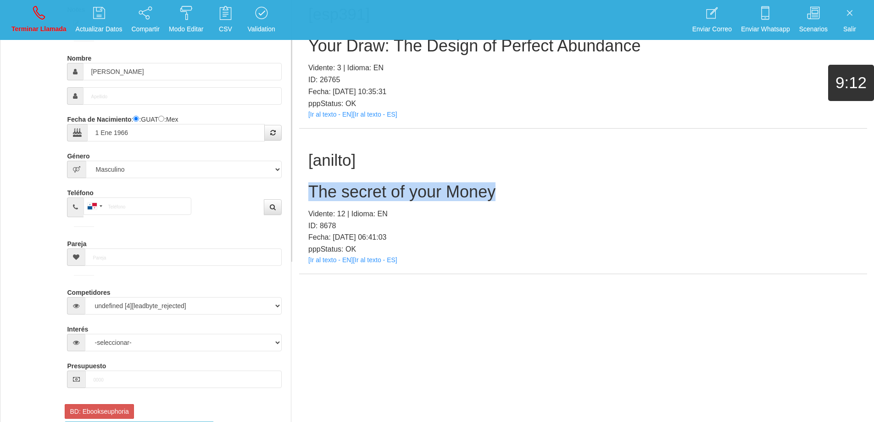
click at [310, 188] on h2 "The secret of your Money" at bounding box center [583, 192] width 550 height 18
click at [31, 15] on link "Terminar Llamada" at bounding box center [39, 20] width 62 height 34
select select "0"
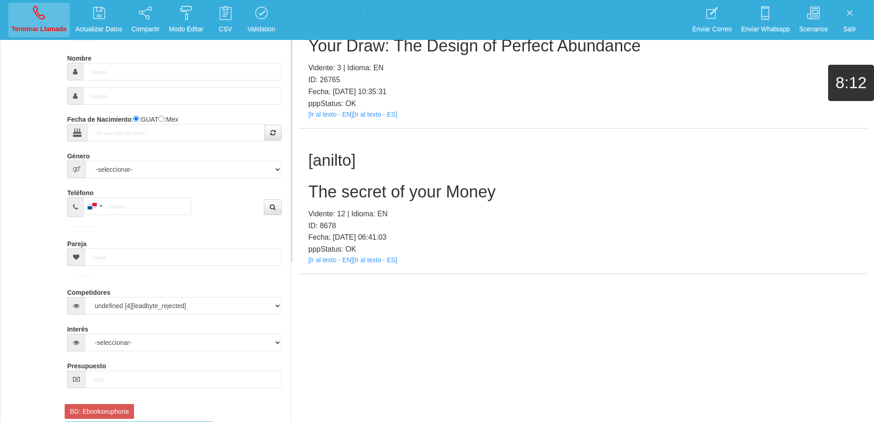
scroll to position [0, 0]
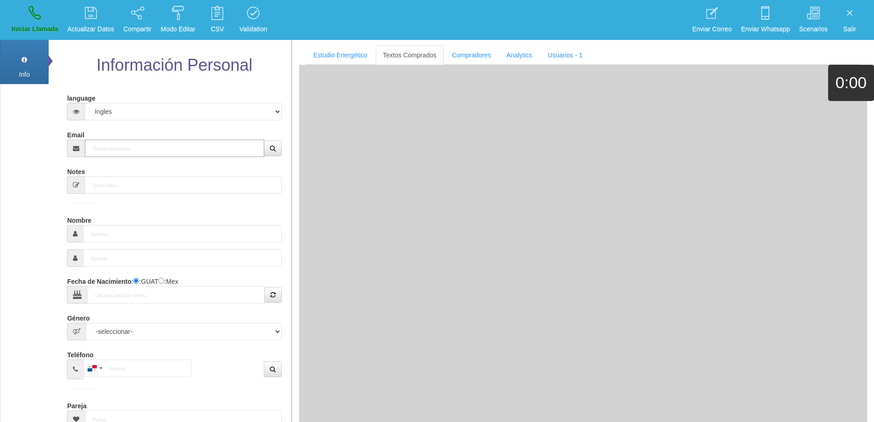
drag, startPoint x: 173, startPoint y: 153, endPoint x: 185, endPoint y: 145, distance: 14.5
click at [173, 153] on input "Email" at bounding box center [174, 148] width 179 height 17
paste input "[EMAIL_ADDRESS][DOMAIN_NAME]"
type input "[EMAIL_ADDRESS][DOMAIN_NAME]"
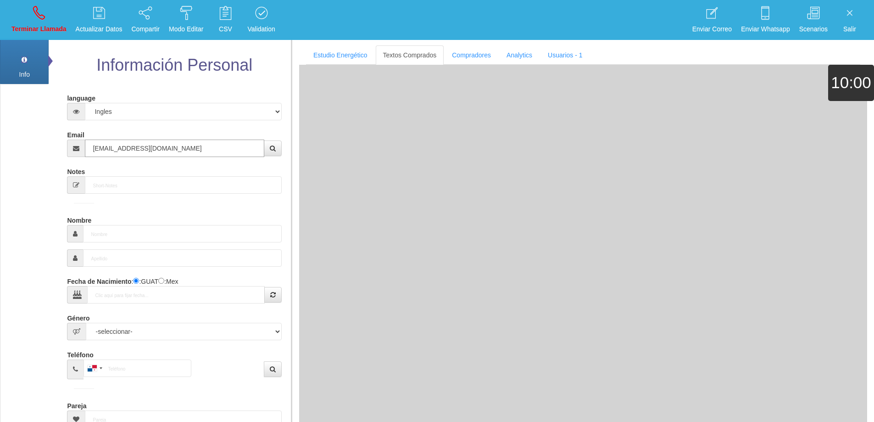
type input "[DATE]"
select select "1"
type input "Comprador bajo"
type input "Désiré"
select select "2"
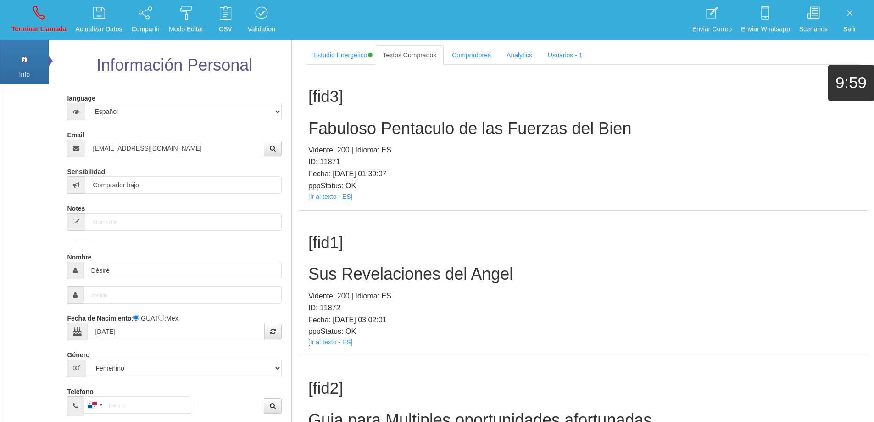
type input "[EMAIL_ADDRESS][DOMAIN_NAME]"
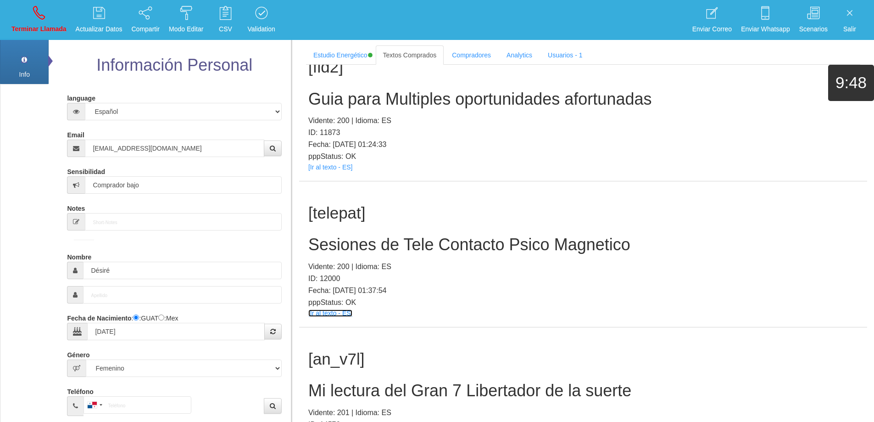
click at [343, 312] on link "[Ir al texto - ES]" at bounding box center [330, 312] width 44 height 7
click at [44, 7] on icon at bounding box center [39, 13] width 12 height 15
select select "0"
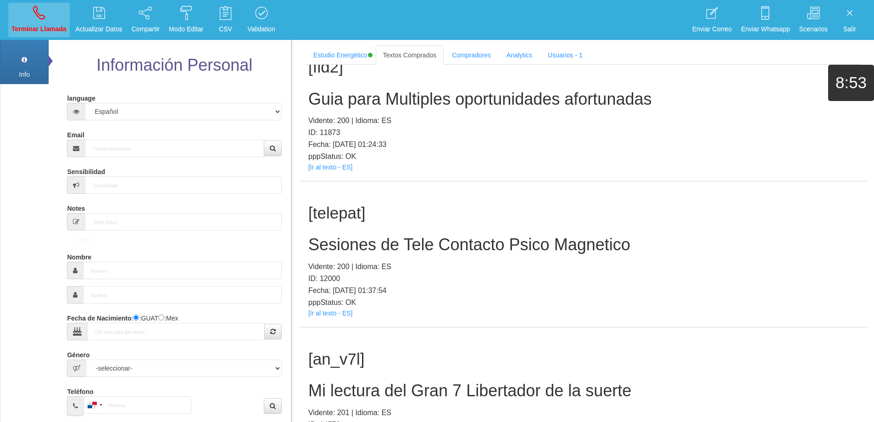
scroll to position [0, 0]
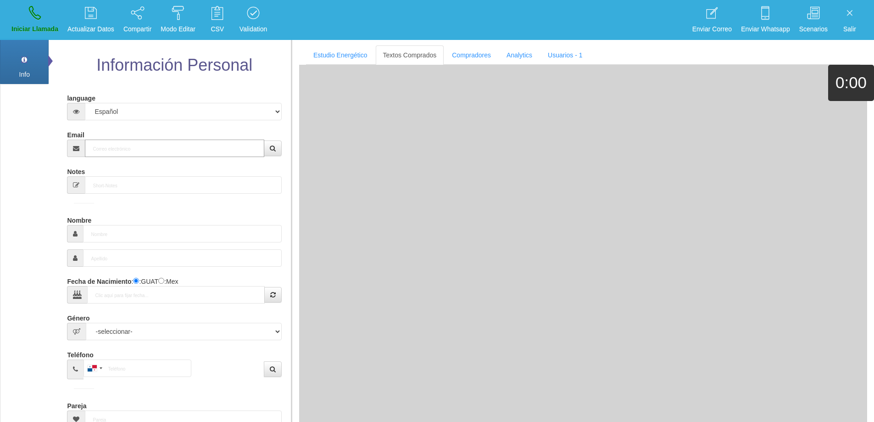
drag, startPoint x: 219, startPoint y: 146, endPoint x: 224, endPoint y: 144, distance: 5.1
click at [222, 145] on input "Email" at bounding box center [174, 148] width 179 height 17
paste input "[EMAIL_ADDRESS][DOMAIN_NAME]"
type input "[EMAIL_ADDRESS][DOMAIN_NAME]"
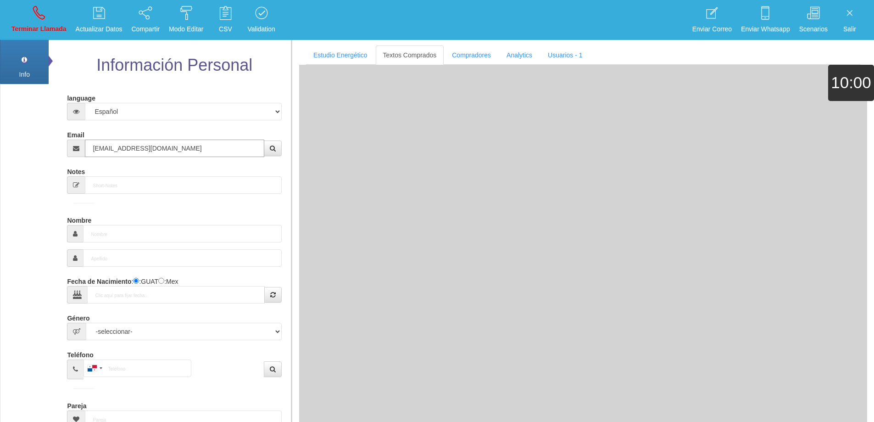
type input "[DATE]"
select select "4"
type input "Comprador bajo"
type input "[PERSON_NAME]"
select select "2"
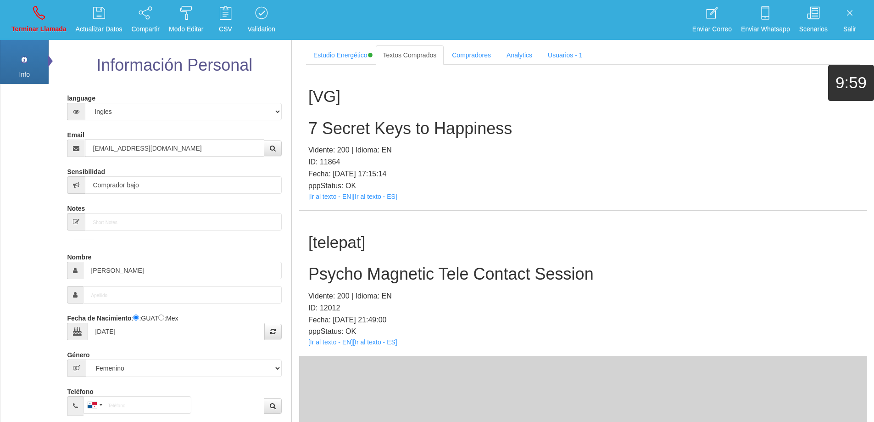
type input "[EMAIL_ADDRESS][DOMAIN_NAME]"
click at [339, 342] on link "[Ir al texto - EN]" at bounding box center [330, 341] width 45 height 7
click at [477, 276] on h2 "Psycho Magnetic Tele Contact Session" at bounding box center [583, 274] width 550 height 18
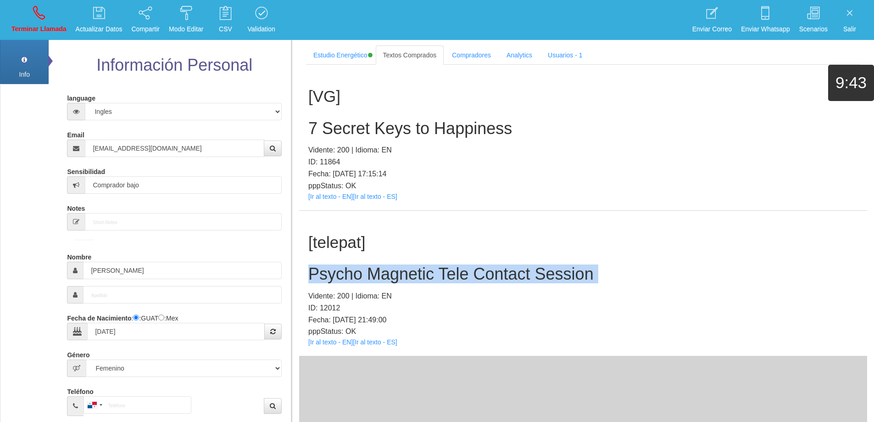
click at [477, 276] on h2 "Psycho Magnetic Tele Contact Session" at bounding box center [583, 274] width 550 height 18
click at [440, 263] on div "[telepat] Psycho Magnetic Tele Contact Session Vidente: 200 | Idioma: EN ID: 12…" at bounding box center [583, 284] width 568 height 146
drag, startPoint x: 495, startPoint y: 257, endPoint x: 368, endPoint y: 276, distance: 128.1
click at [311, 265] on h2 "Psycho Magnetic Tele Contact Session" at bounding box center [583, 274] width 550 height 18
click at [61, 21] on link "Terminar Llamada" at bounding box center [39, 20] width 62 height 34
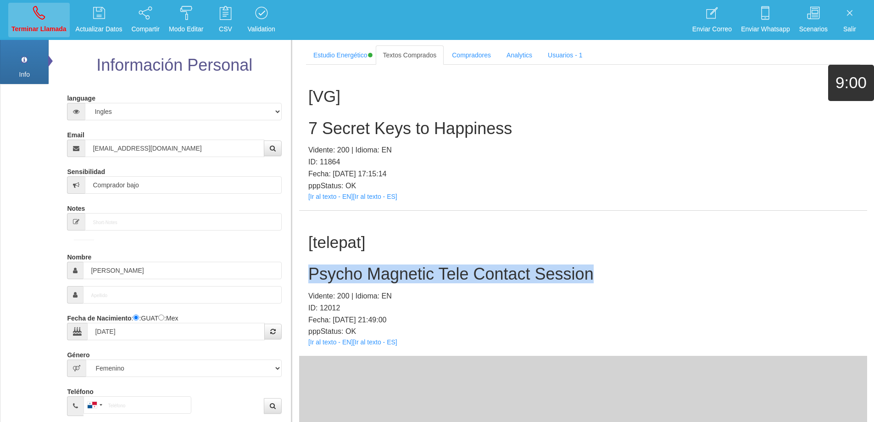
select select "0"
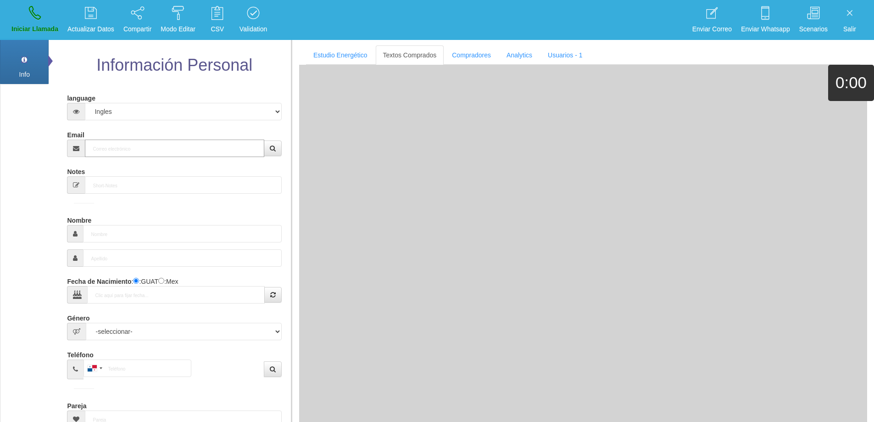
click at [117, 147] on input "Email" at bounding box center [174, 148] width 179 height 17
paste input "[EMAIL_ADDRESS][PERSON_NAME][DOMAIN_NAME]"
type input "[EMAIL_ADDRESS][PERSON_NAME][DOMAIN_NAME]"
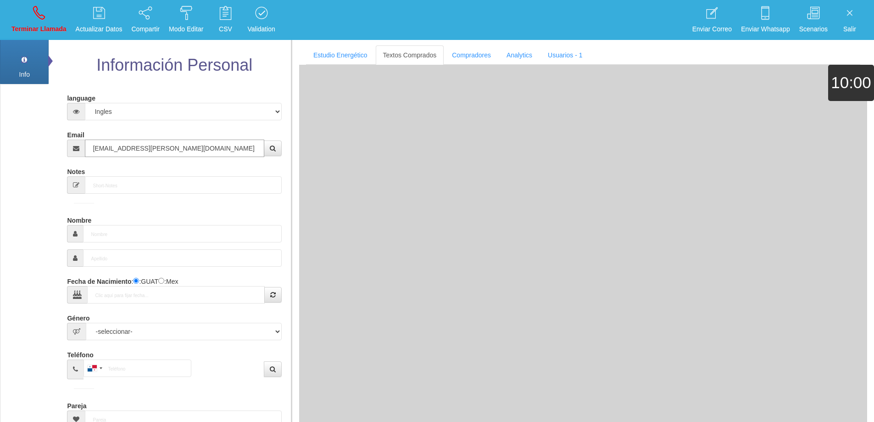
type input "[DATE]"
select select
type input "Comprador simple"
type input "[PERSON_NAME]"
select select "2"
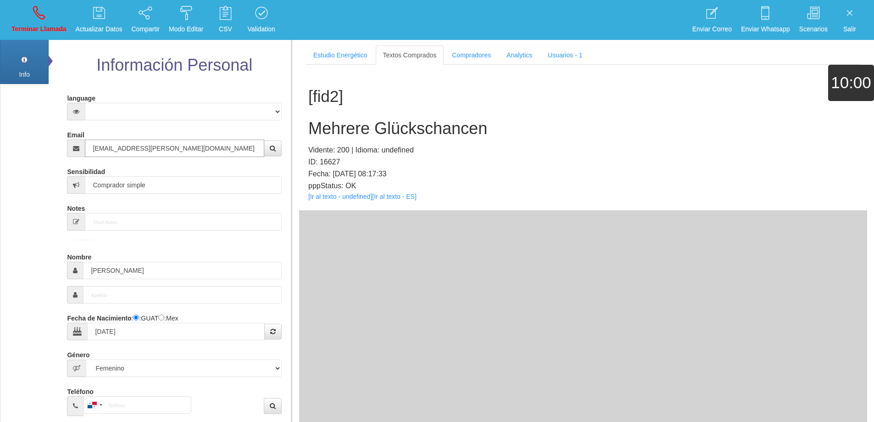
type input "[EMAIL_ADDRESS][PERSON_NAME][DOMAIN_NAME]"
drag, startPoint x: 145, startPoint y: 269, endPoint x: 76, endPoint y: 253, distance: 71.1
click at [76, 253] on div "Nombre [PERSON_NAME]" at bounding box center [174, 264] width 214 height 30
click at [391, 130] on h2 "Mehrere Glückschancen" at bounding box center [583, 128] width 550 height 18
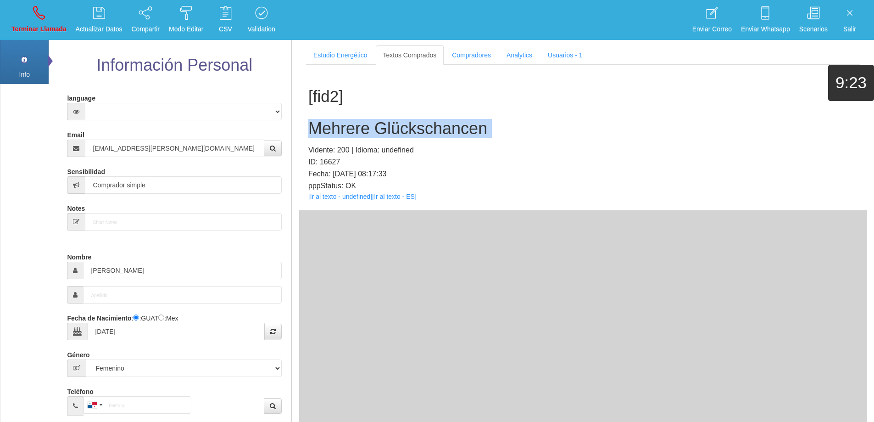
click at [391, 130] on h2 "Mehrere Glückschancen" at bounding box center [583, 128] width 550 height 18
drag, startPoint x: 535, startPoint y: 126, endPoint x: 502, endPoint y: 123, distance: 33.2
click at [534, 126] on h2 "Mehrere Glückschancen" at bounding box center [583, 128] width 550 height 18
click at [501, 129] on h2 "Mehrere Glückschancen" at bounding box center [583, 128] width 550 height 18
click at [38, 18] on icon at bounding box center [39, 13] width 12 height 15
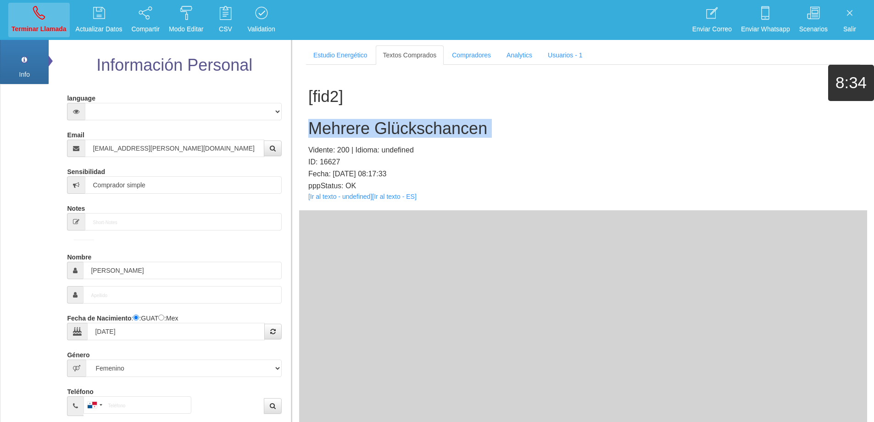
select select "0"
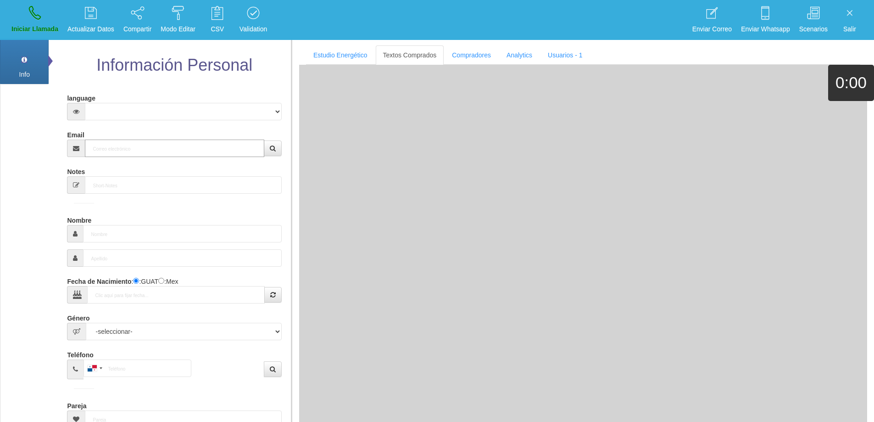
click at [176, 145] on input "Email" at bounding box center [174, 148] width 179 height 17
paste input "[EMAIL_ADDRESS][DOMAIN_NAME]"
type input "[EMAIL_ADDRESS][DOMAIN_NAME]"
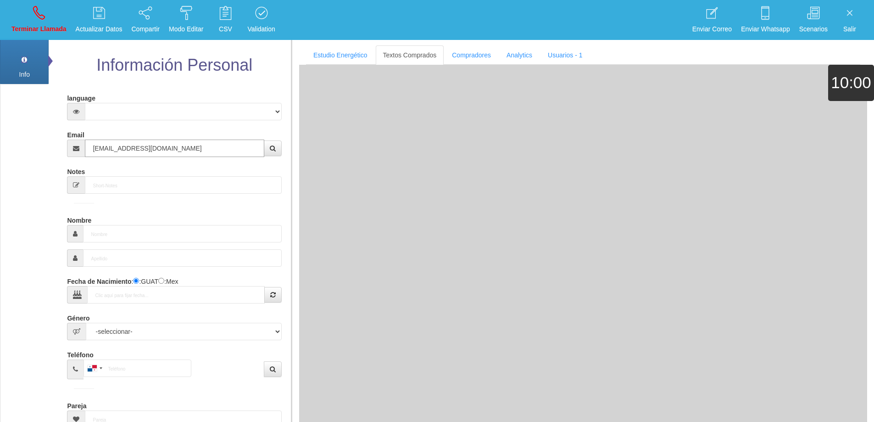
type input "30 Dic 1979"
select select "2"
type input "Comprador bajo"
type input "DAIANE"
select select "2"
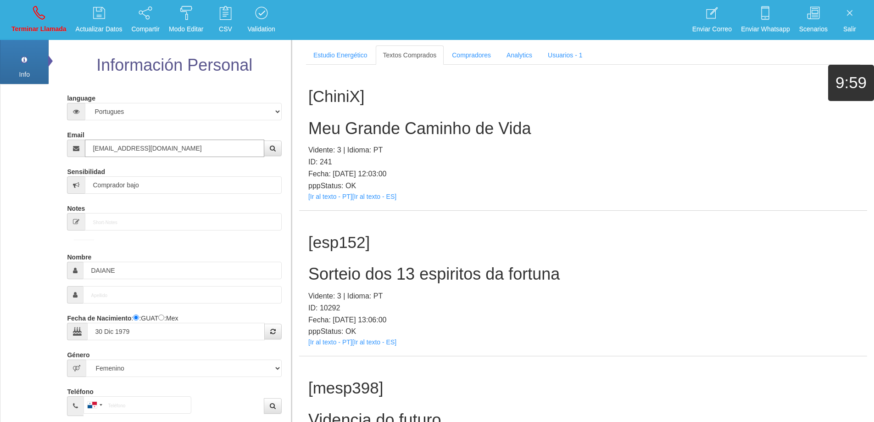
type input "[EMAIL_ADDRESS][DOMAIN_NAME]"
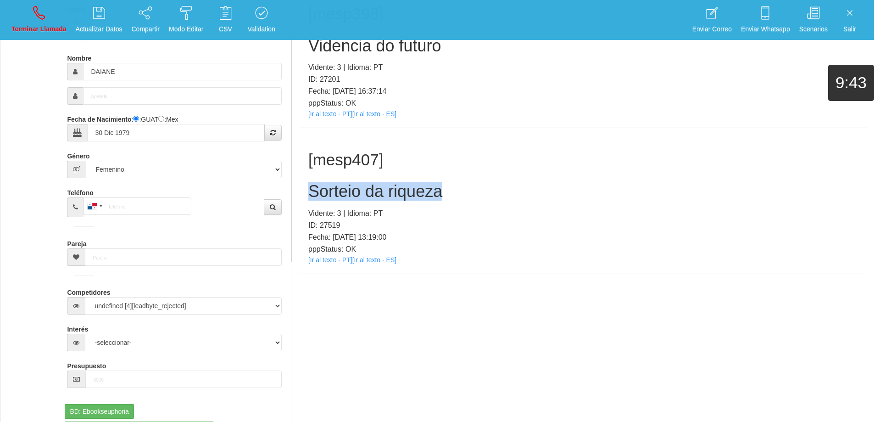
drag, startPoint x: 471, startPoint y: 190, endPoint x: 308, endPoint y: 190, distance: 163.4
click at [308, 190] on div "[mesp407] Sorteio da riqueza Vidente: 3 | Idioma: PT ID: 27519 Fecha: [DATE] 13…" at bounding box center [583, 201] width 568 height 146
click at [470, 174] on div "[mesp407] Sorteio da riqueza Vidente: 3 | Idioma: PT ID: 27519 Fecha: [DATE] 13…" at bounding box center [583, 201] width 568 height 146
click at [33, 27] on p "Terminar Llamada" at bounding box center [38, 29] width 55 height 11
select select "0"
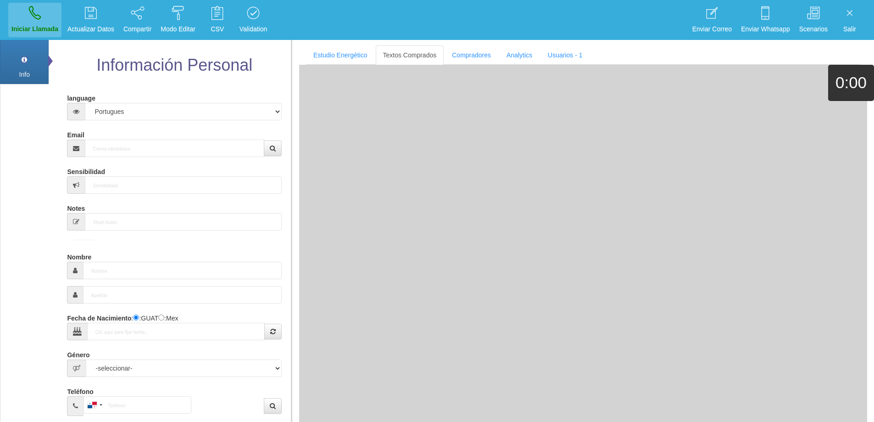
scroll to position [0, 0]
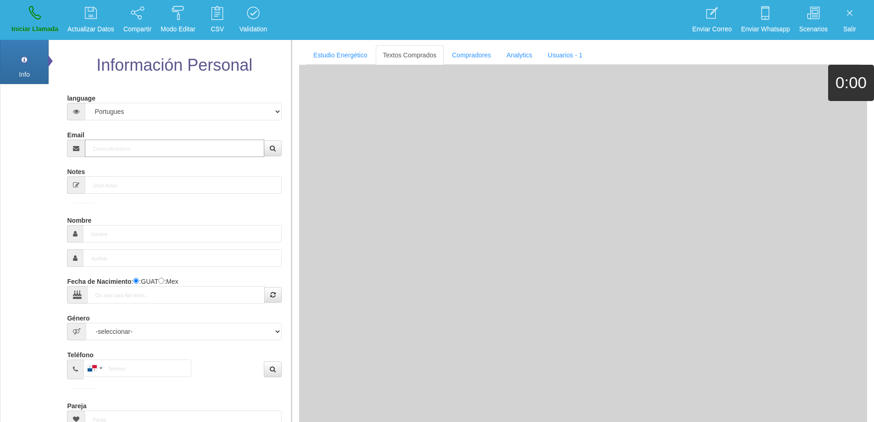
drag, startPoint x: 114, startPoint y: 144, endPoint x: 122, endPoint y: 139, distance: 9.3
click at [115, 143] on input "Email" at bounding box center [174, 148] width 179 height 17
paste input "[EMAIL_ADDRESS][DOMAIN_NAME]"
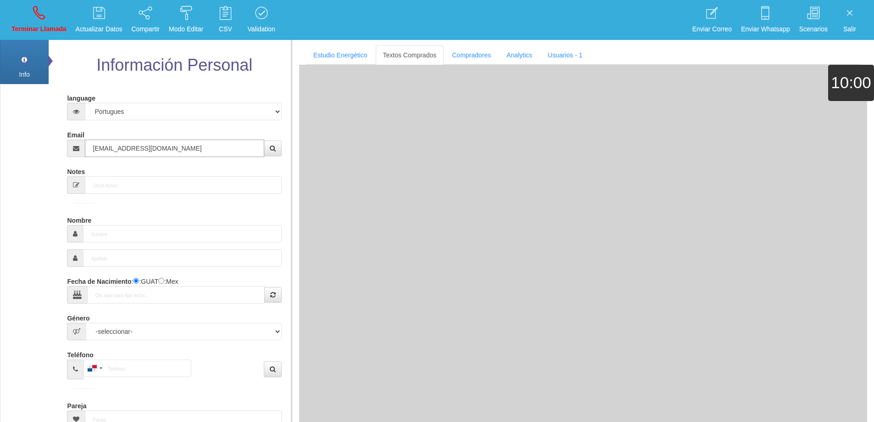
type input "[EMAIL_ADDRESS][DOMAIN_NAME]"
type input "5 Ene 1954"
select select "4"
type input "Comprador bajo"
type input "[PERSON_NAME]"
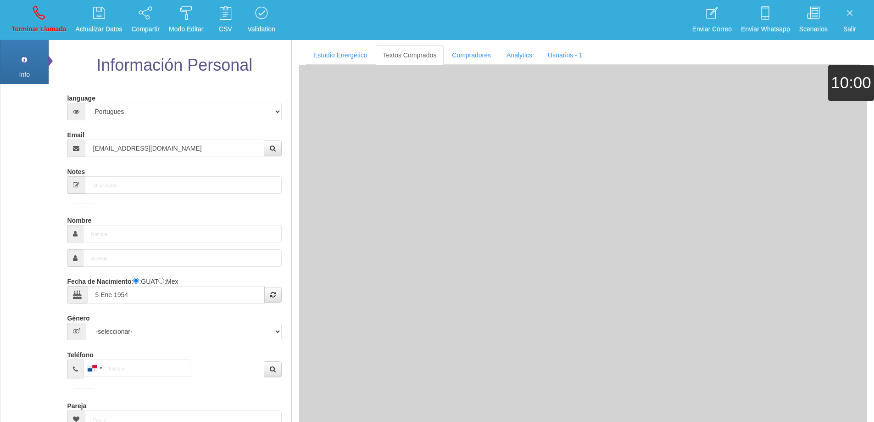
select select "2"
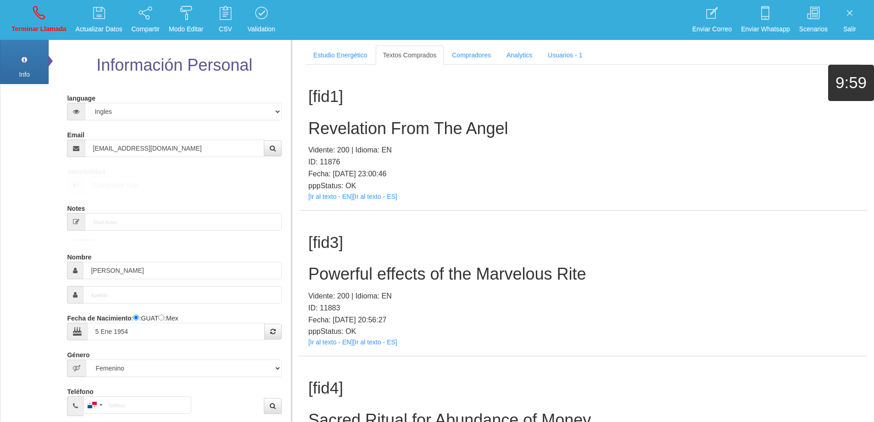
scroll to position [321, 0]
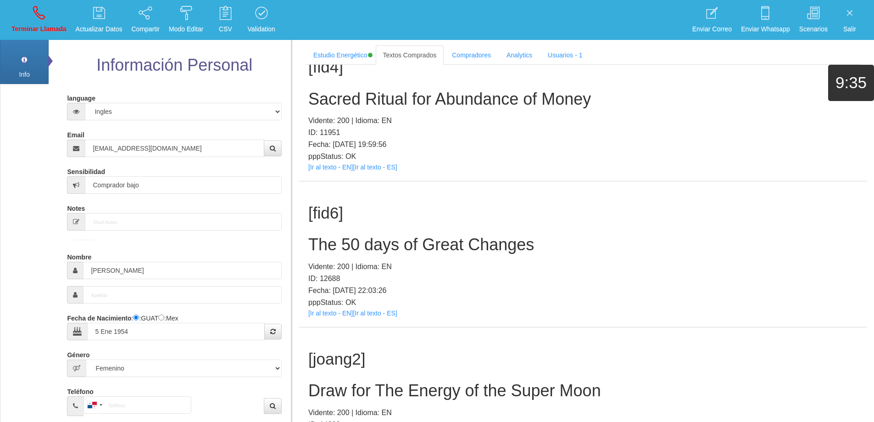
click at [448, 243] on h2 "The 50 days of Great Changes" at bounding box center [583, 244] width 550 height 18
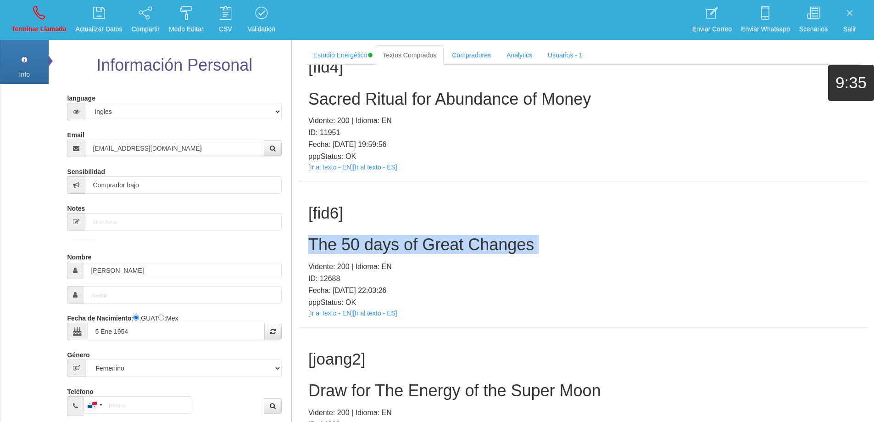
click at [448, 243] on h2 "The 50 days of Great Changes" at bounding box center [583, 244] width 550 height 18
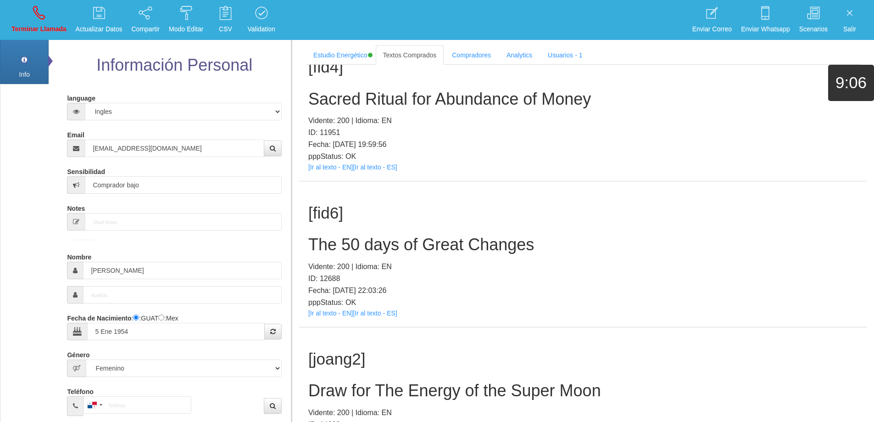
click at [519, 258] on div "[fid6] The 50 days of Great Changes Vidente: 200 | Idioma: EN ID: 12688 Fecha: …" at bounding box center [583, 254] width 568 height 146
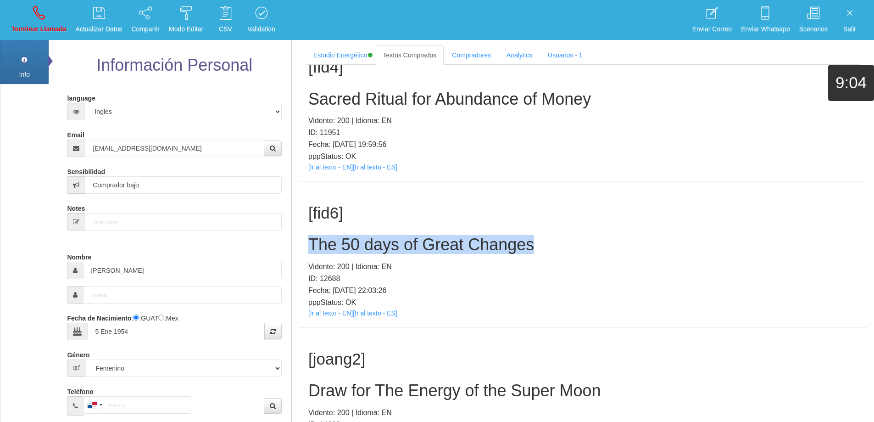
drag, startPoint x: 537, startPoint y: 243, endPoint x: 303, endPoint y: 247, distance: 233.7
click at [303, 246] on div "[fid6] The 50 days of Great Changes Vidente: 200 | Idioma: EN ID: 12688 Fecha: …" at bounding box center [583, 254] width 568 height 146
click at [36, 22] on link "Terminar Llamada" at bounding box center [39, 20] width 62 height 34
select select "0"
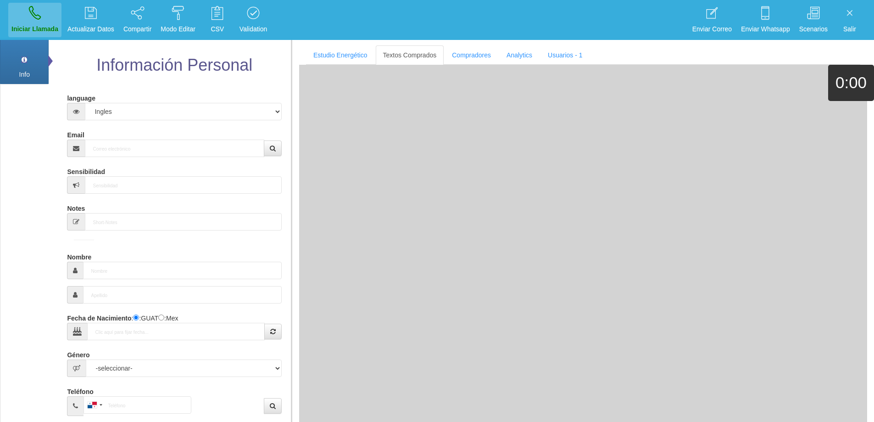
scroll to position [0, 0]
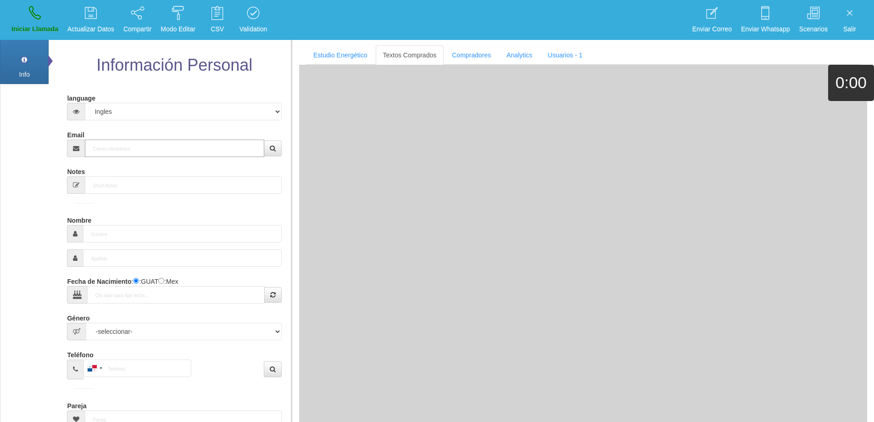
drag, startPoint x: 171, startPoint y: 148, endPoint x: 193, endPoint y: 150, distance: 21.7
click at [174, 149] on input "Email" at bounding box center [174, 148] width 179 height 17
paste input "[EMAIL_ADDRESS][DOMAIN_NAME]"
type input "[EMAIL_ADDRESS][DOMAIN_NAME]"
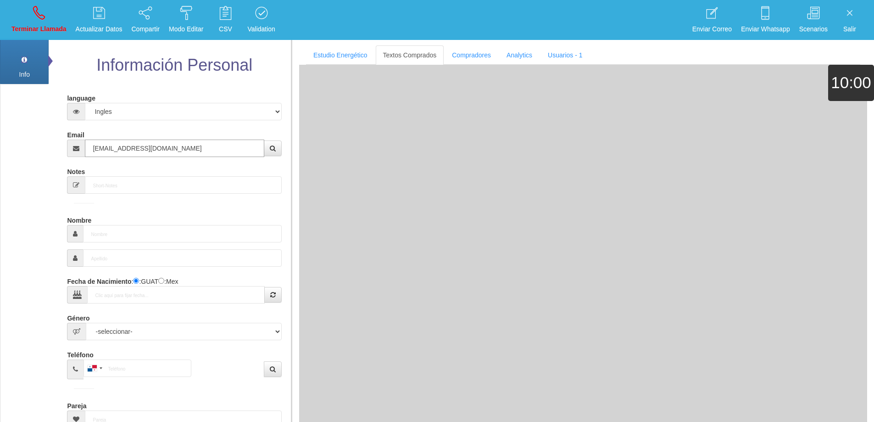
type input "12 Ago 1970"
type input "Comprador bajo"
type input "[PERSON_NAME]"
type input "Scheepers"
select select "1"
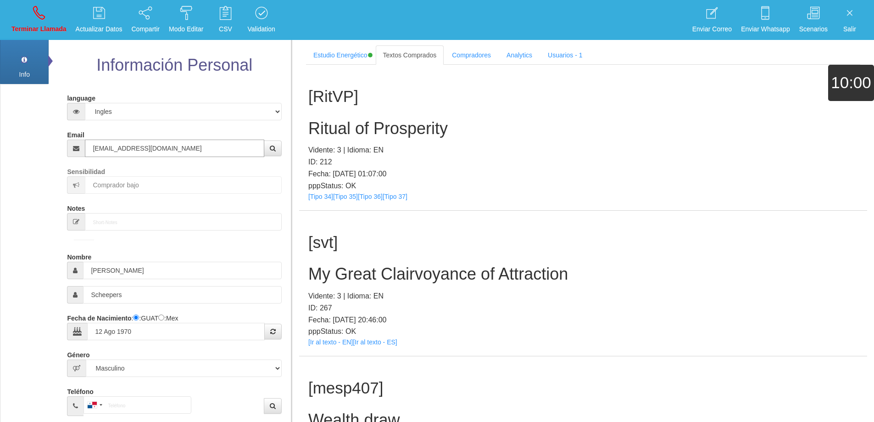
type input "[EMAIL_ADDRESS][DOMAIN_NAME]"
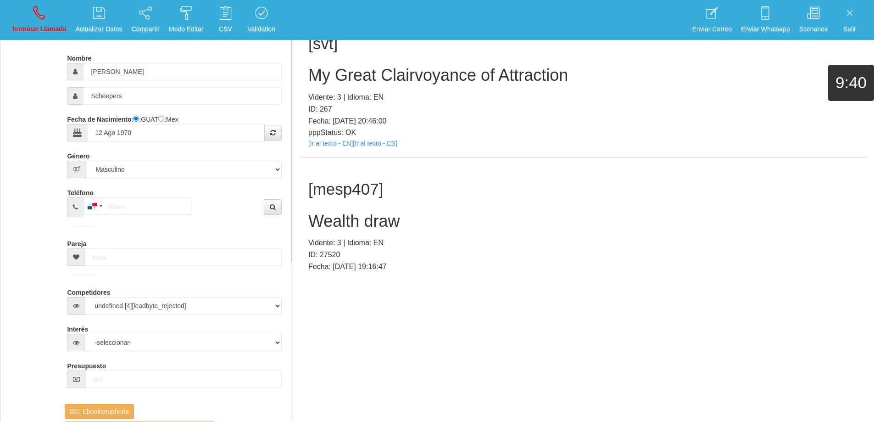
click at [369, 226] on h2 "Wealth draw" at bounding box center [583, 221] width 550 height 18
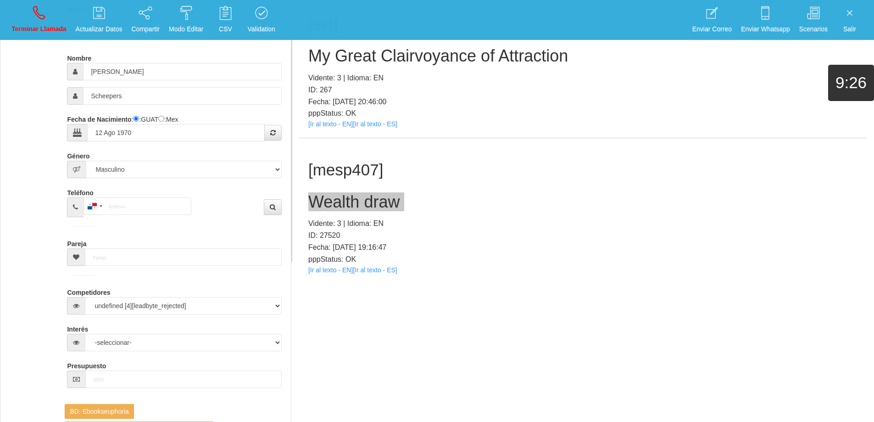
scroll to position [29, 0]
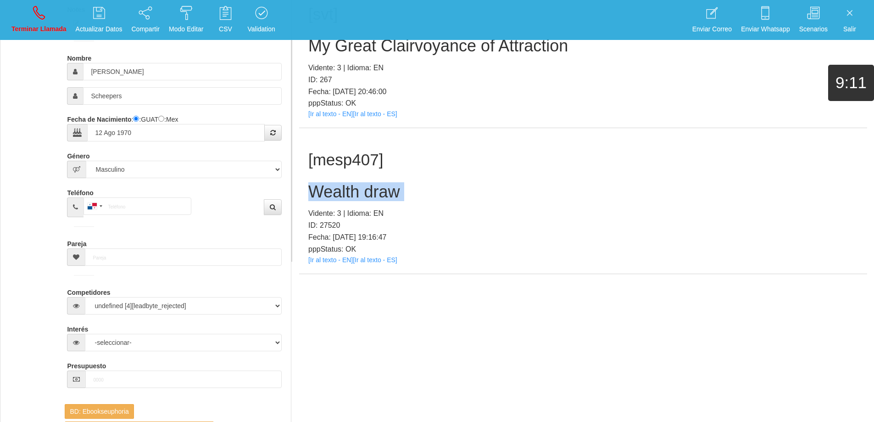
drag, startPoint x: 486, startPoint y: 190, endPoint x: 479, endPoint y: 199, distance: 11.2
click at [486, 190] on h2 "Wealth draw" at bounding box center [583, 192] width 550 height 18
drag, startPoint x: 412, startPoint y: 190, endPoint x: 301, endPoint y: 185, distance: 110.7
click at [297, 187] on section "Estudio Energético Realizar Pago Textos Comprados Compradores Analytics Usuario…" at bounding box center [582, 51] width 583 height 422
drag, startPoint x: 45, startPoint y: 21, endPoint x: 469, endPoint y: 40, distance: 425.0
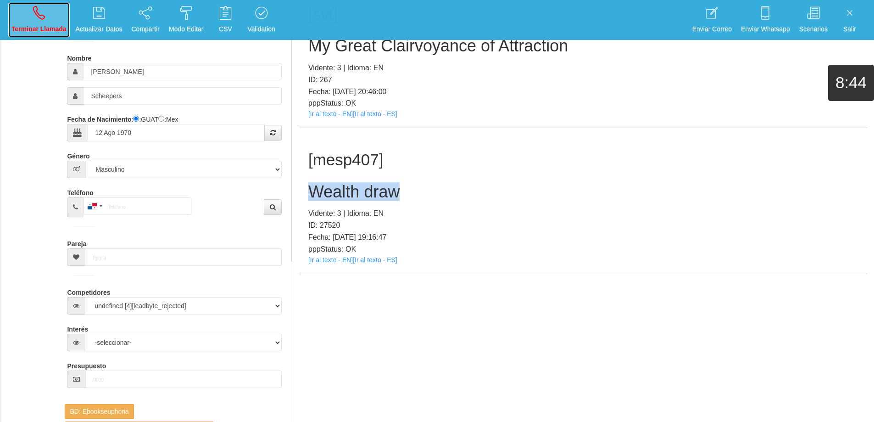
click at [45, 21] on link "Terminar Llamada" at bounding box center [39, 20] width 62 height 34
select select "0"
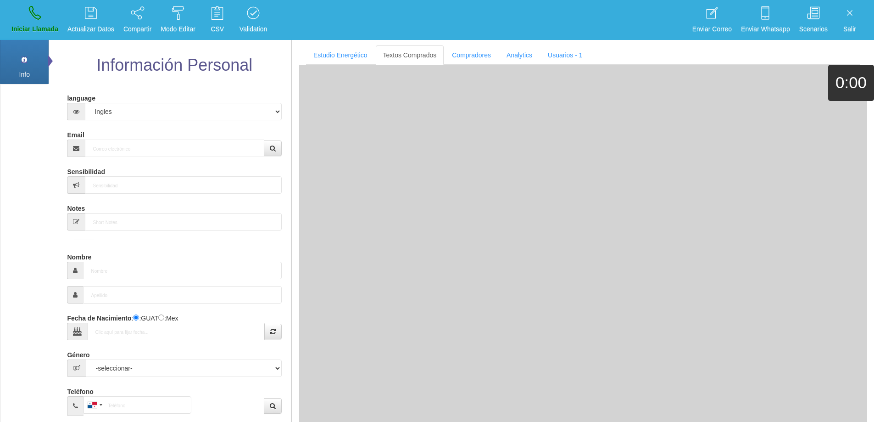
scroll to position [0, 0]
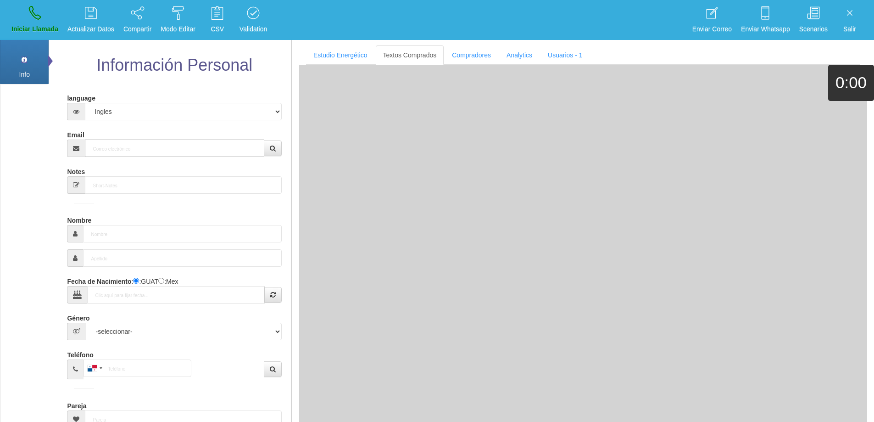
drag, startPoint x: 162, startPoint y: 146, endPoint x: 202, endPoint y: 140, distance: 40.9
click at [167, 144] on input "Email" at bounding box center [174, 148] width 179 height 17
paste input "[EMAIL_ADDRESS][DOMAIN_NAME]"
type input "[EMAIL_ADDRESS][DOMAIN_NAME]"
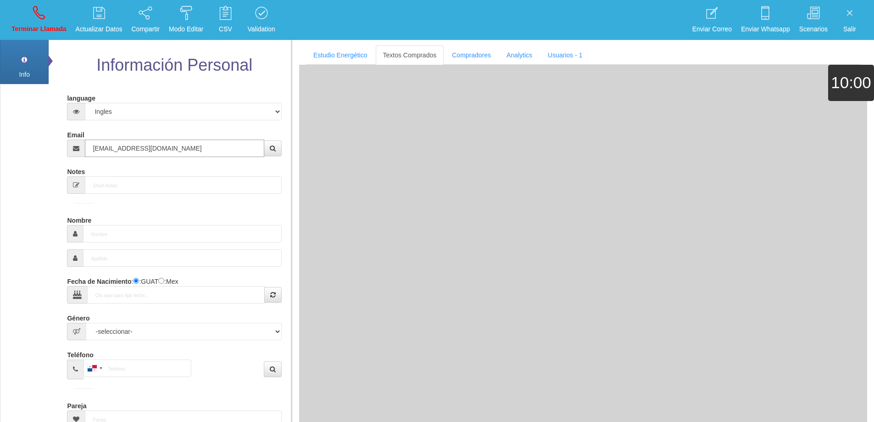
type input "8 Mayo 1959"
type input "Excelente Comprador"
type input "[PERSON_NAME]"
select select "2"
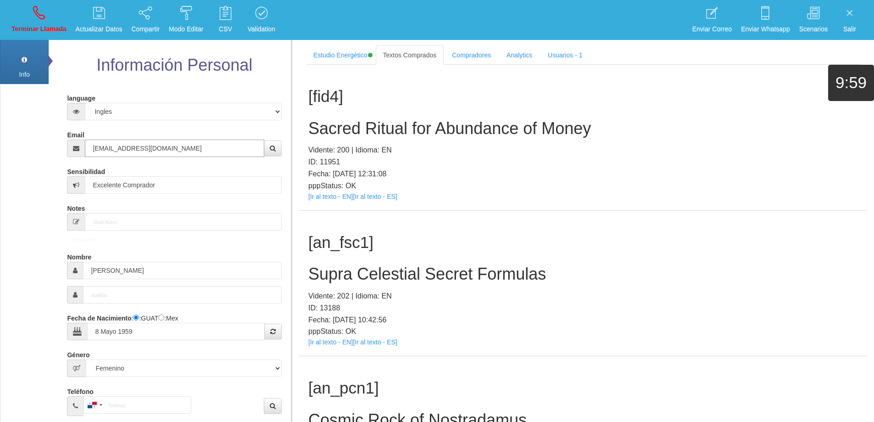
type input "[EMAIL_ADDRESS][DOMAIN_NAME]"
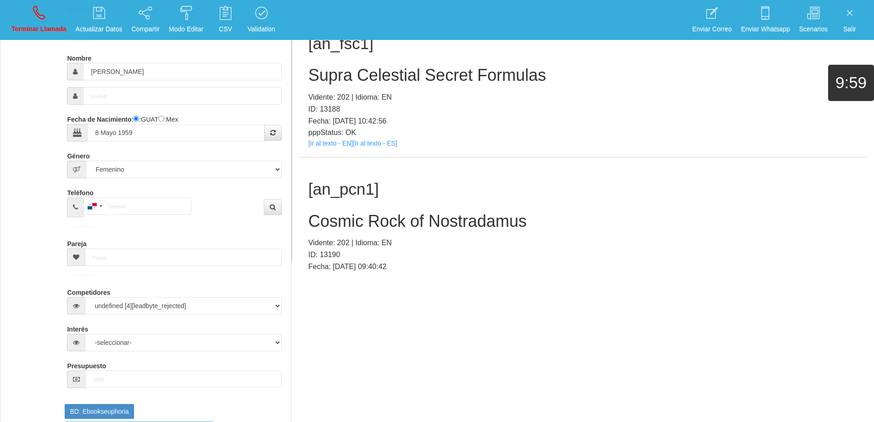
scroll to position [1196, 0]
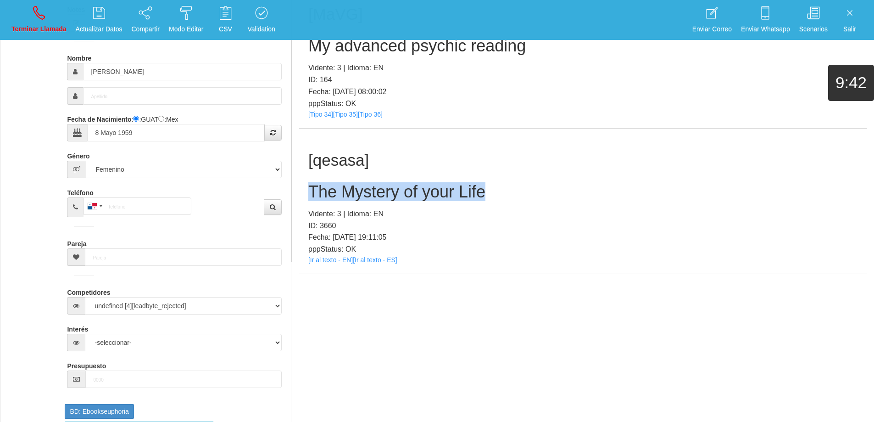
drag, startPoint x: 452, startPoint y: 191, endPoint x: 307, endPoint y: 190, distance: 145.0
click at [307, 190] on div "[qesasa] The Mystery of your Life Vidente: 3 | Idioma: EN ID: 3660 Fecha: [DATE…" at bounding box center [583, 202] width 568 height 146
drag, startPoint x: 523, startPoint y: 171, endPoint x: 498, endPoint y: 176, distance: 24.8
click at [523, 172] on div "[qesasa] The Mystery of your Life Vidente: 3 | Idioma: EN ID: 3660 Fecha: [DATE…" at bounding box center [583, 202] width 568 height 146
drag, startPoint x: 490, startPoint y: 189, endPoint x: 299, endPoint y: 192, distance: 191.0
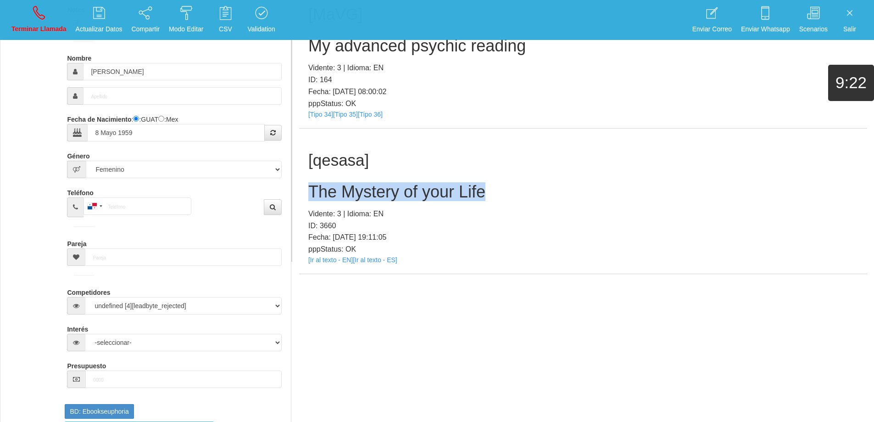
click at [299, 191] on div "[qesasa] The Mystery of your Life Vidente: 3 | Idioma: EN ID: 3660 Fecha: [DATE…" at bounding box center [583, 202] width 568 height 146
click at [43, 11] on icon at bounding box center [39, 13] width 12 height 15
select select "0"
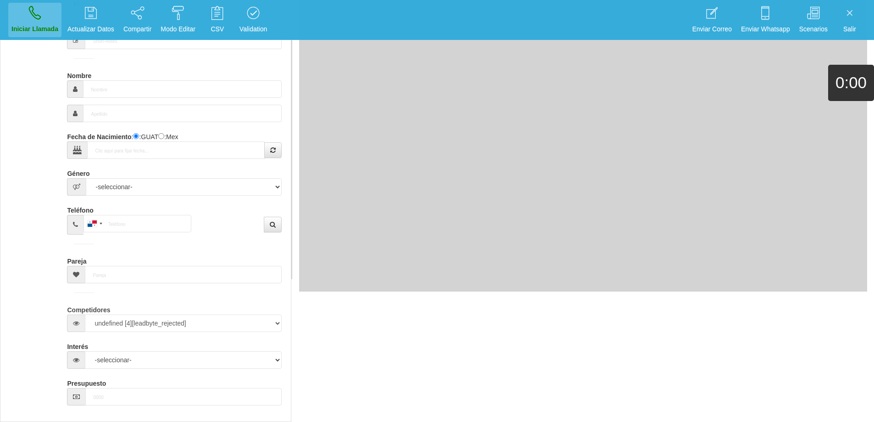
scroll to position [0, 0]
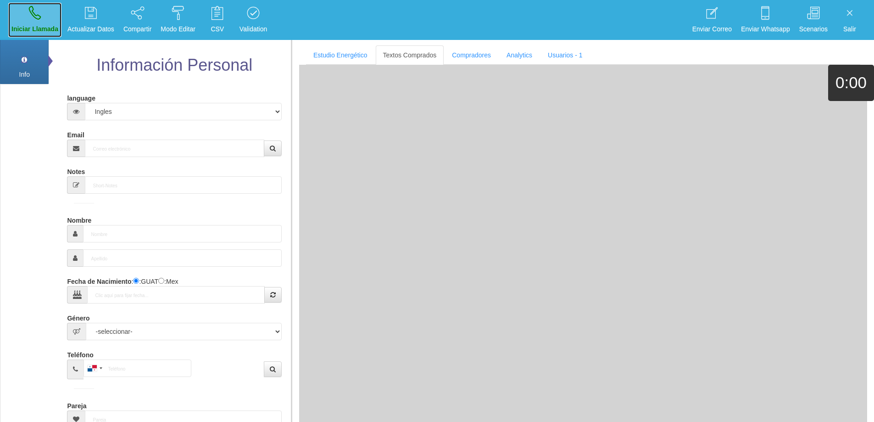
click at [43, 10] on link "Iniciar Llamada" at bounding box center [34, 20] width 53 height 34
click at [133, 146] on input "Email" at bounding box center [174, 148] width 179 height 17
paste input "[EMAIL_ADDRESS][DOMAIN_NAME]"
type input "[EMAIL_ADDRESS][DOMAIN_NAME]"
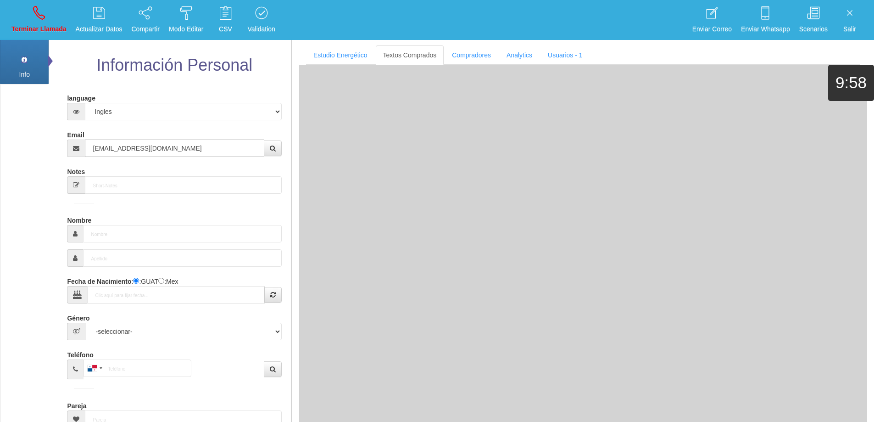
type input "1 Abr 1955"
type input "Comprador bajo"
type input "[PERSON_NAME]"
select select "2"
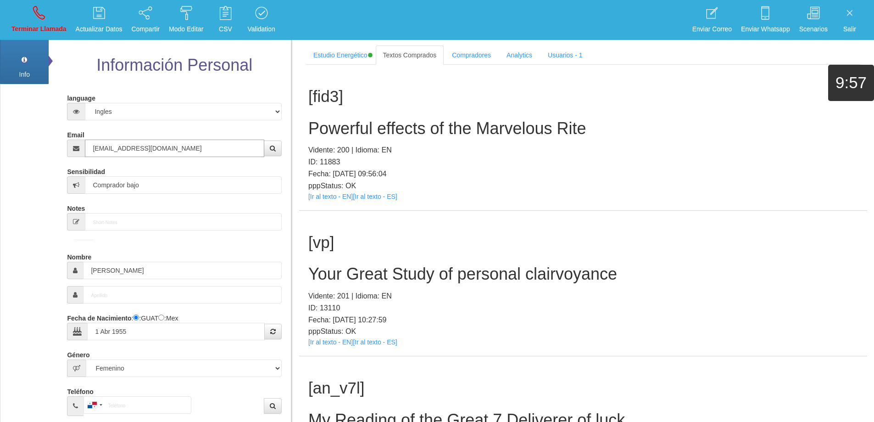
type input "[EMAIL_ADDRESS][DOMAIN_NAME]"
click at [443, 120] on h2 "Powerful effects of the Marvelous Rite" at bounding box center [583, 128] width 550 height 18
click at [443, 121] on h2 "Powerful effects of the Marvelous Rite" at bounding box center [583, 128] width 550 height 18
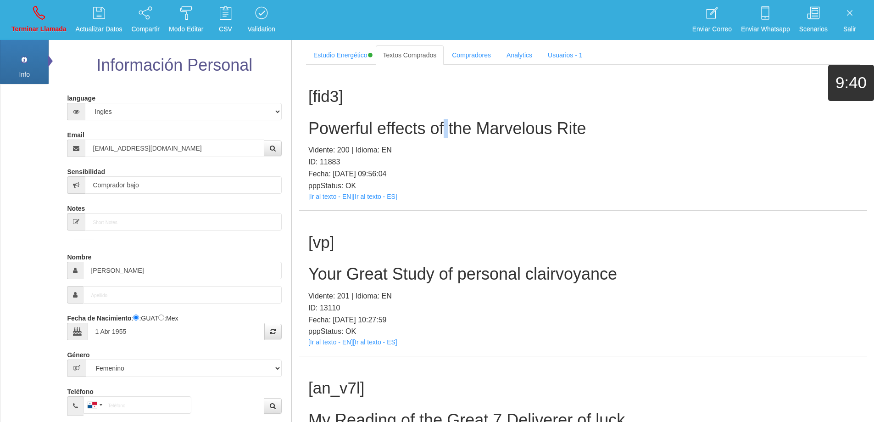
click at [443, 121] on h2 "Powerful effects of the Marvelous Rite" at bounding box center [583, 128] width 550 height 18
click at [359, 129] on h2 "Powerful effects of the Marvelous Rite" at bounding box center [583, 128] width 550 height 18
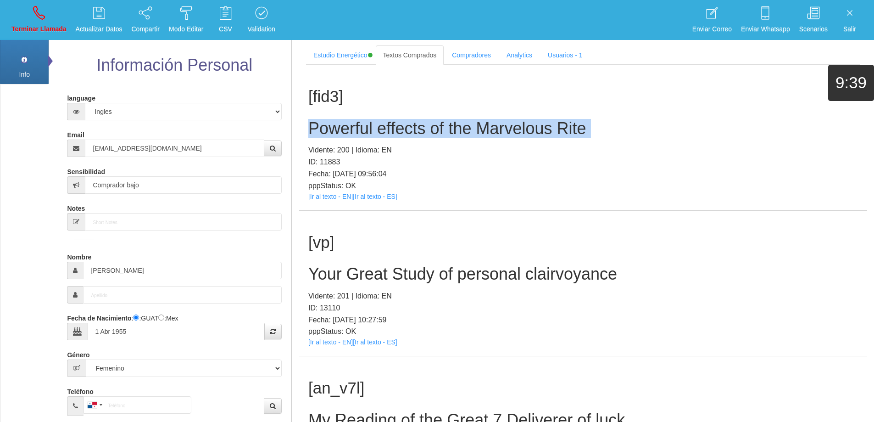
click at [359, 129] on h2 "Powerful effects of the Marvelous Rite" at bounding box center [583, 128] width 550 height 18
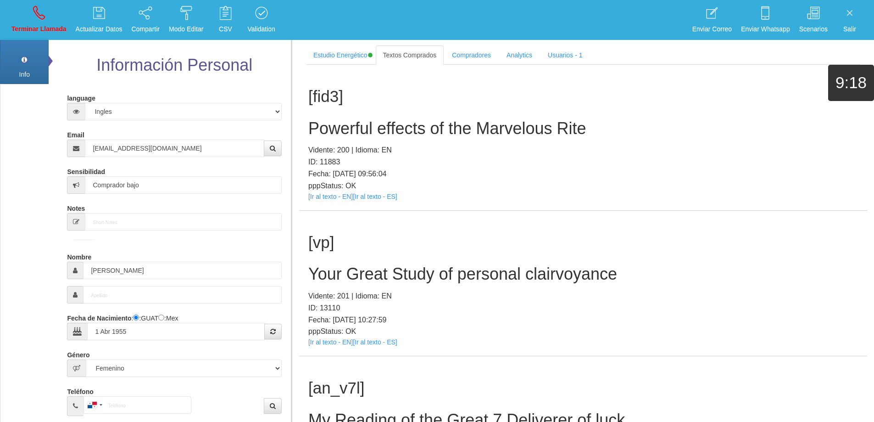
click at [530, 171] on p "Fecha: [DATE] 09:56:04" at bounding box center [583, 174] width 550 height 12
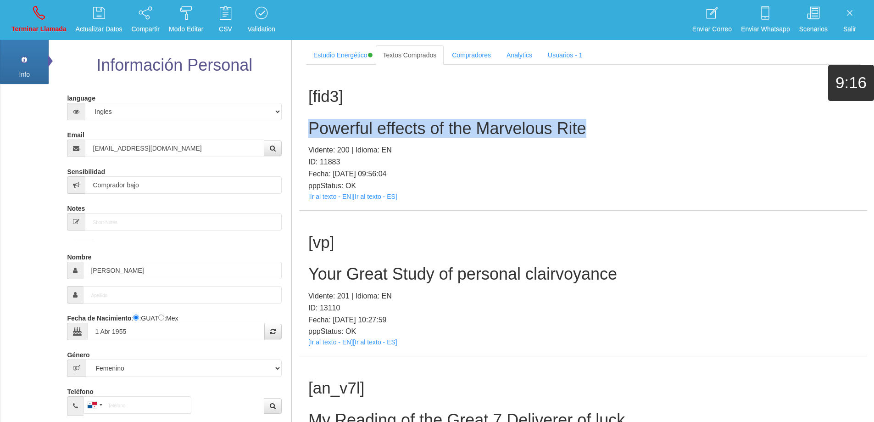
drag, startPoint x: 584, startPoint y: 128, endPoint x: 304, endPoint y: 127, distance: 280.0
click at [304, 127] on div "[fid3] Powerful effects of the Marvelous Rite Vidente: 200 | Idioma: EN ID: 118…" at bounding box center [583, 138] width 568 height 146
click at [45, 15] on icon at bounding box center [39, 13] width 12 height 15
select select "0"
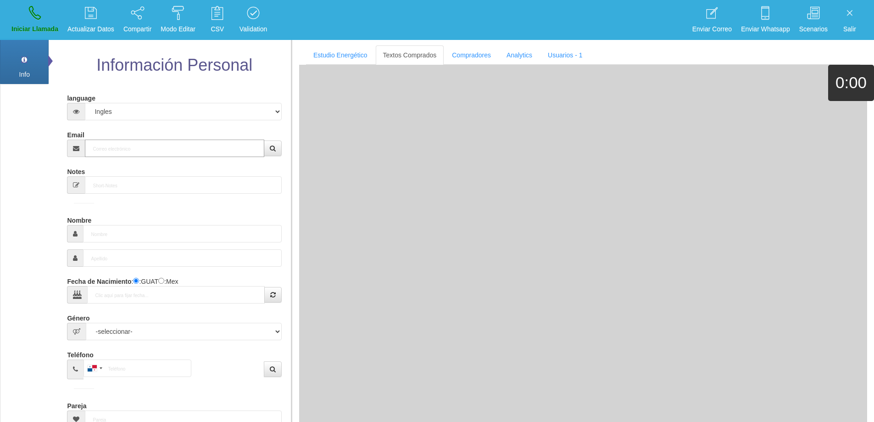
drag, startPoint x: 173, startPoint y: 148, endPoint x: 206, endPoint y: 138, distance: 35.0
click at [178, 144] on input "Email" at bounding box center [174, 148] width 179 height 17
paste input "[EMAIL_ADDRESS][DOMAIN_NAME]"
type input "[EMAIL_ADDRESS][DOMAIN_NAME]"
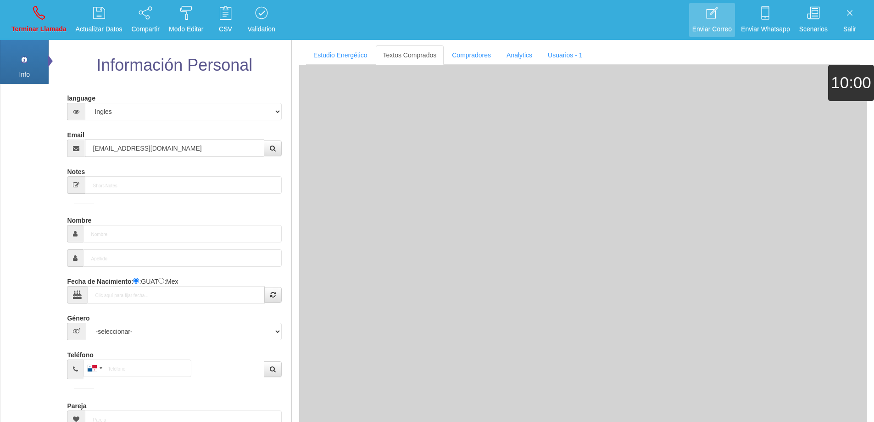
type input "[DATE]"
select select "3"
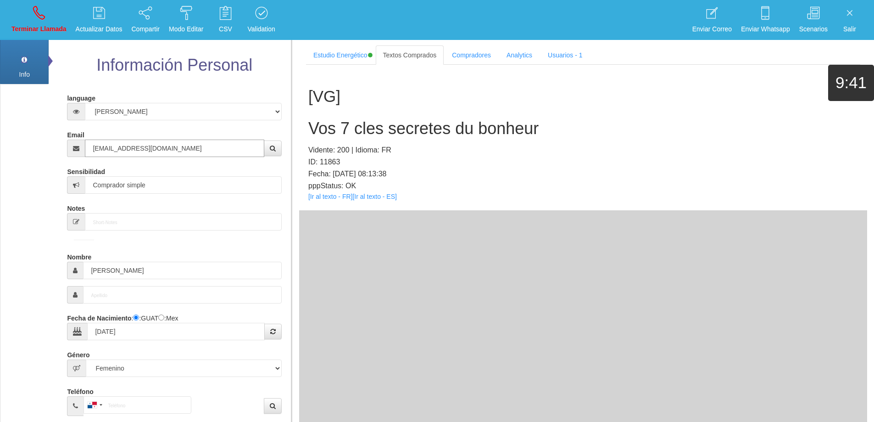
drag, startPoint x: 156, startPoint y: 144, endPoint x: 153, endPoint y: 126, distance: 18.1
click at [82, 134] on div "Email [EMAIL_ADDRESS][DOMAIN_NAME]" at bounding box center [174, 142] width 214 height 30
click at [111, 269] on input "[PERSON_NAME]" at bounding box center [182, 270] width 198 height 17
click at [475, 134] on h2 "Vos 7 cles secretes du bonheur" at bounding box center [583, 128] width 550 height 18
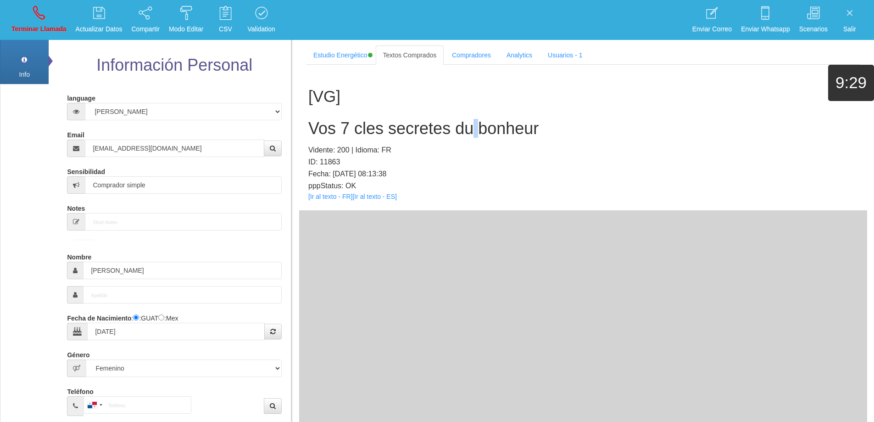
click at [475, 135] on h2 "Vos 7 cles secretes du bonheur" at bounding box center [583, 128] width 550 height 18
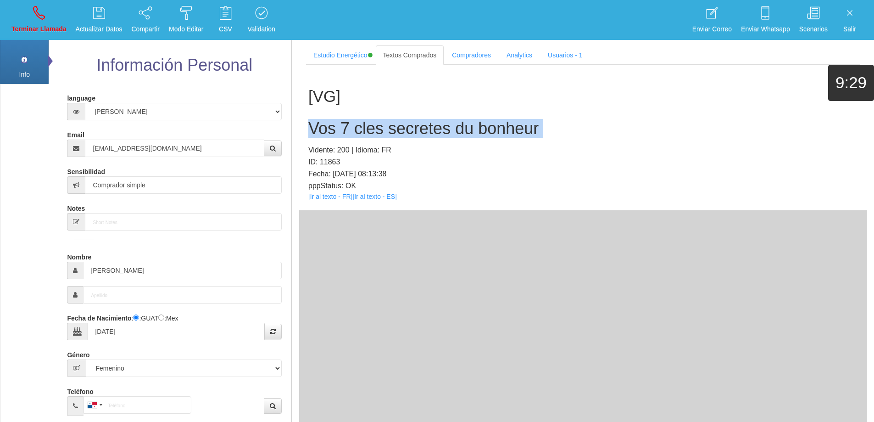
click at [475, 135] on h2 "Vos 7 cles secretes du bonheur" at bounding box center [583, 128] width 550 height 18
click at [551, 122] on h2 "Vos 7 cles secretes du bonheur" at bounding box center [583, 128] width 550 height 18
drag, startPoint x: 549, startPoint y: 129, endPoint x: 296, endPoint y: 135, distance: 253.5
click at [296, 135] on section "Estudio Energético Realizar Pago Textos Comprados Compradores Analytics Usuario…" at bounding box center [582, 250] width 583 height 422
